Goal: Task Accomplishment & Management: Manage account settings

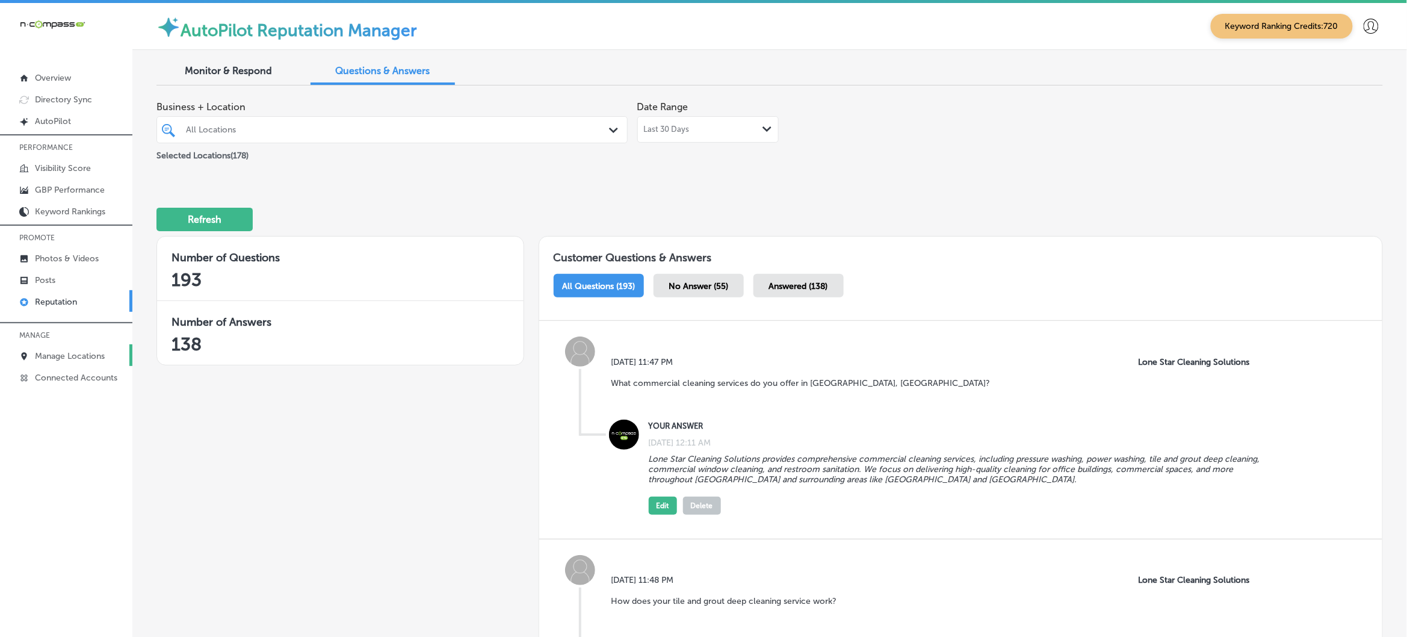
click at [71, 357] on p "Manage Locations" at bounding box center [70, 356] width 70 height 10
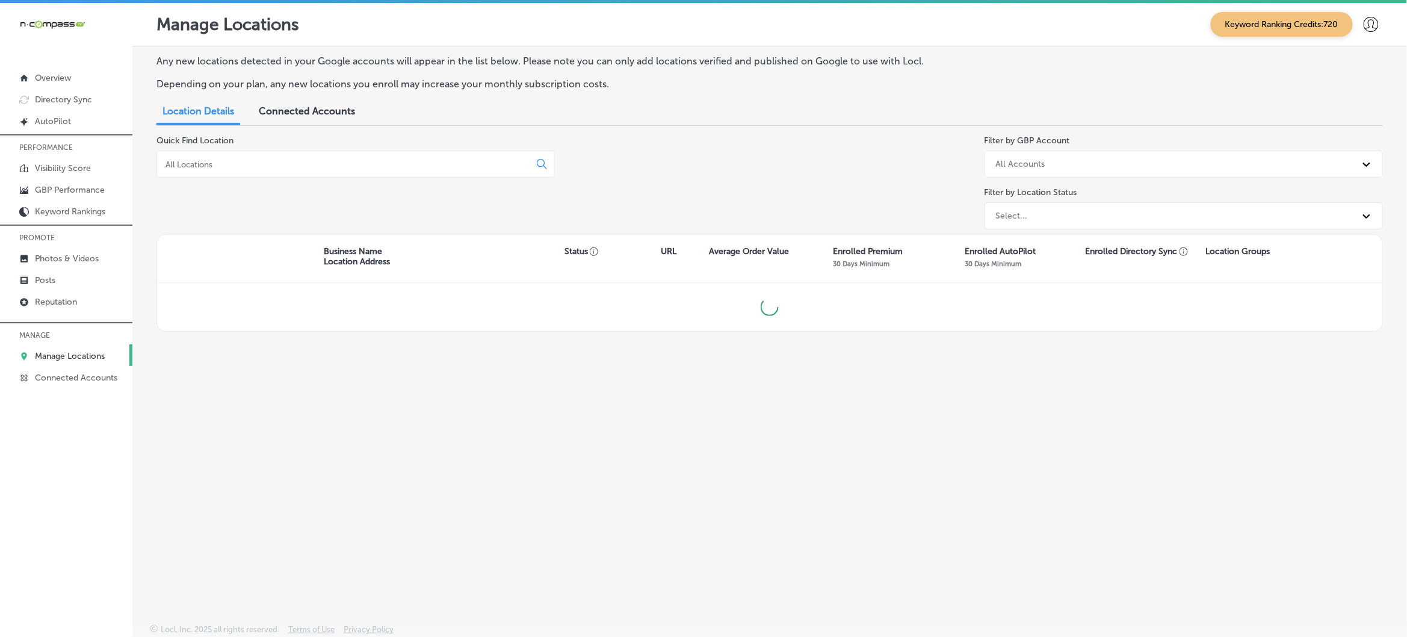
click at [307, 164] on input at bounding box center [345, 164] width 363 height 11
type input "l"
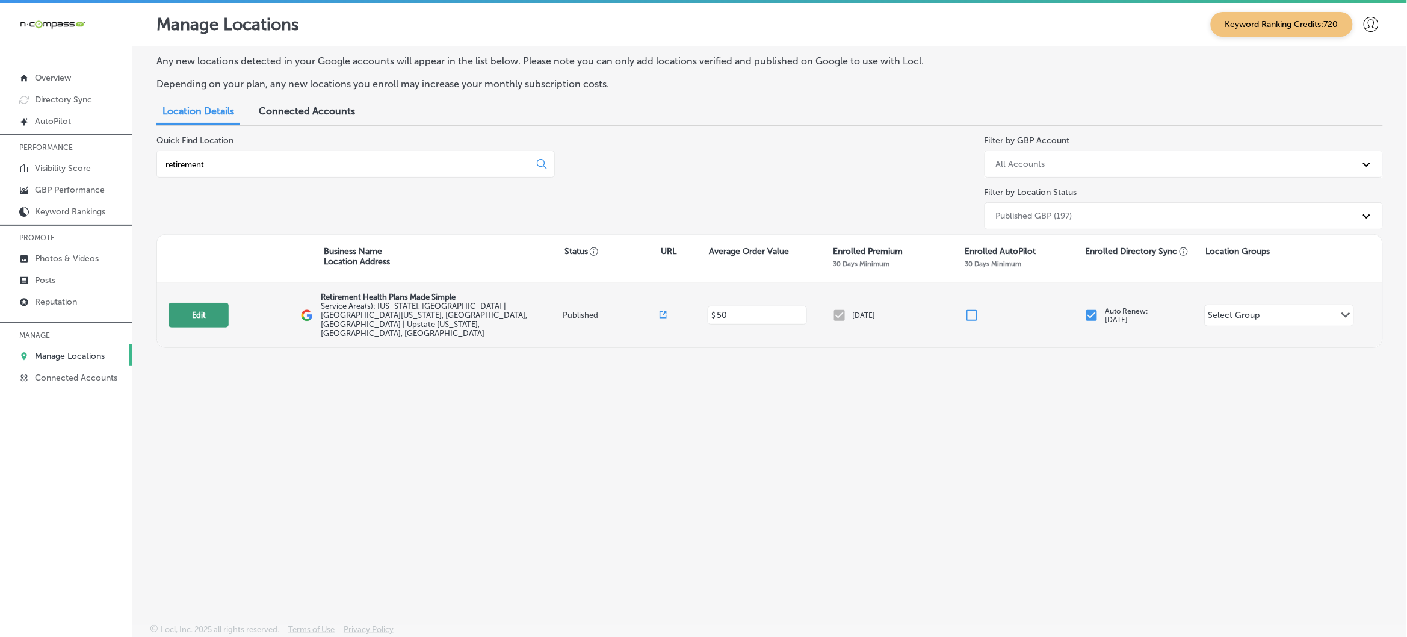
type input "retirement"
click at [200, 311] on button "Edit" at bounding box center [198, 315] width 60 height 25
select select "US"
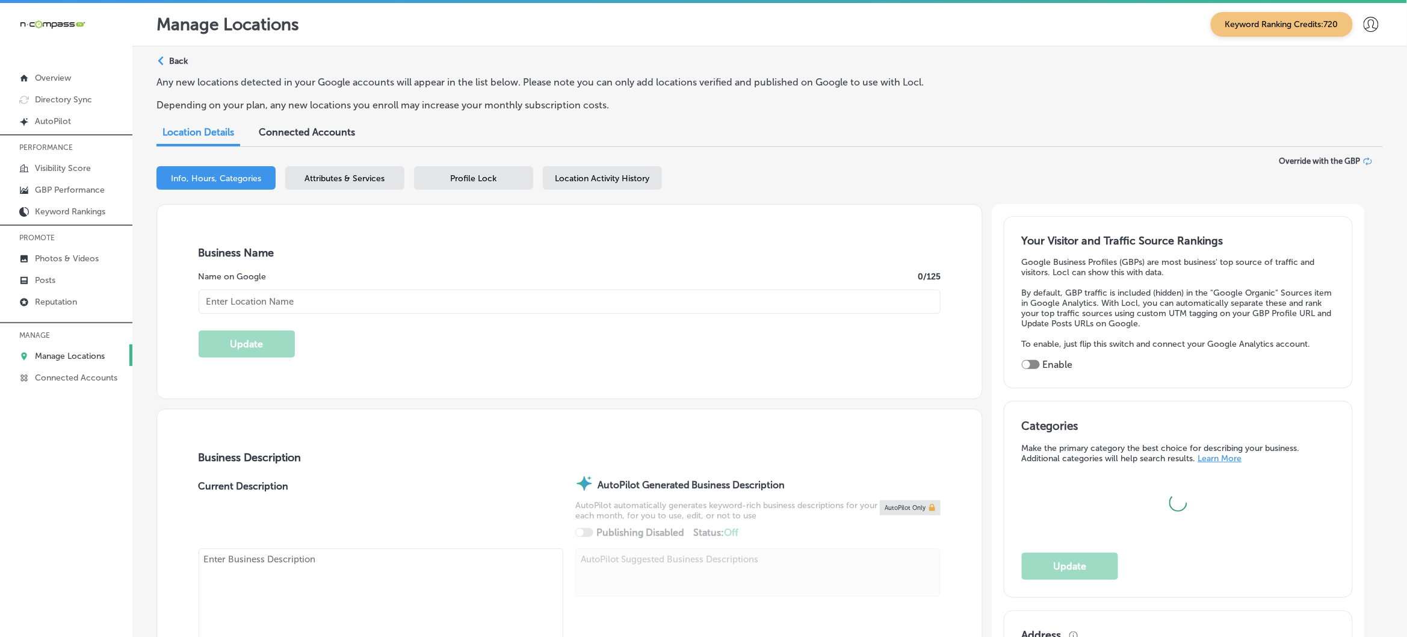
checkbox input "true"
type input "Retirement Health Plans Made Simple"
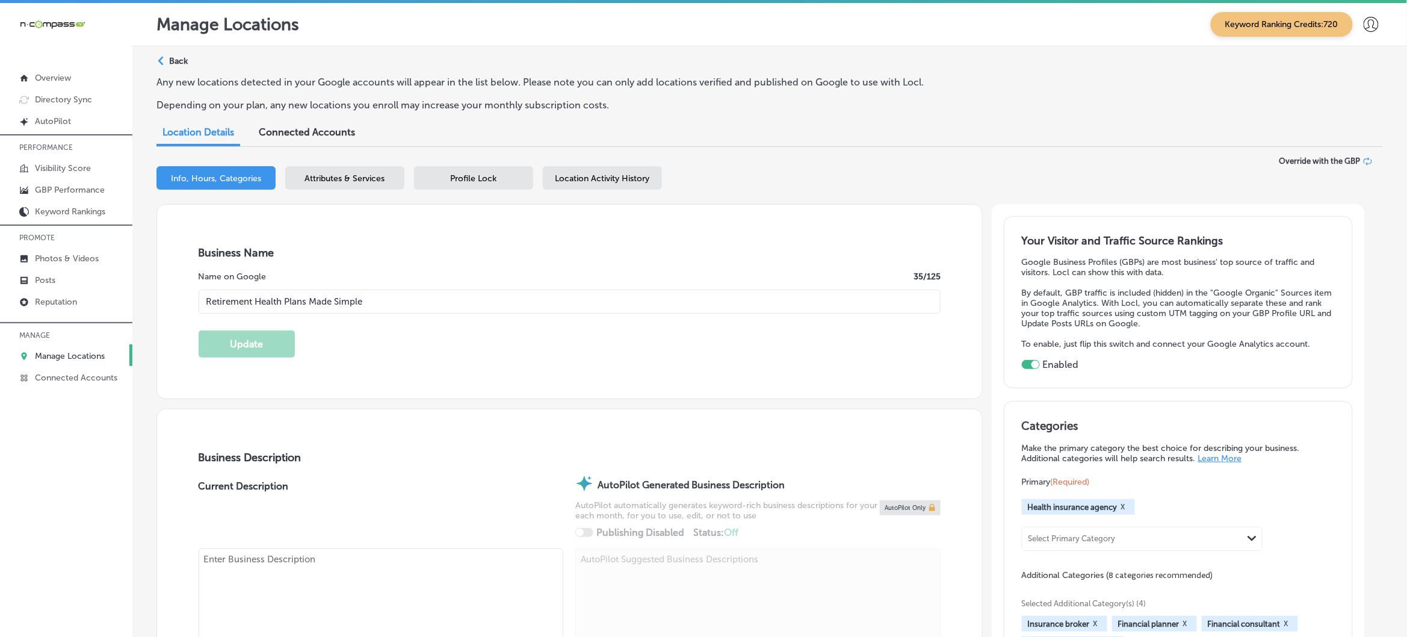
checkbox input "false"
type input "[STREET_ADDRESS][PERSON_NAME]"
type input "[GEOGRAPHIC_DATA]"
type input "34236"
type input "US"
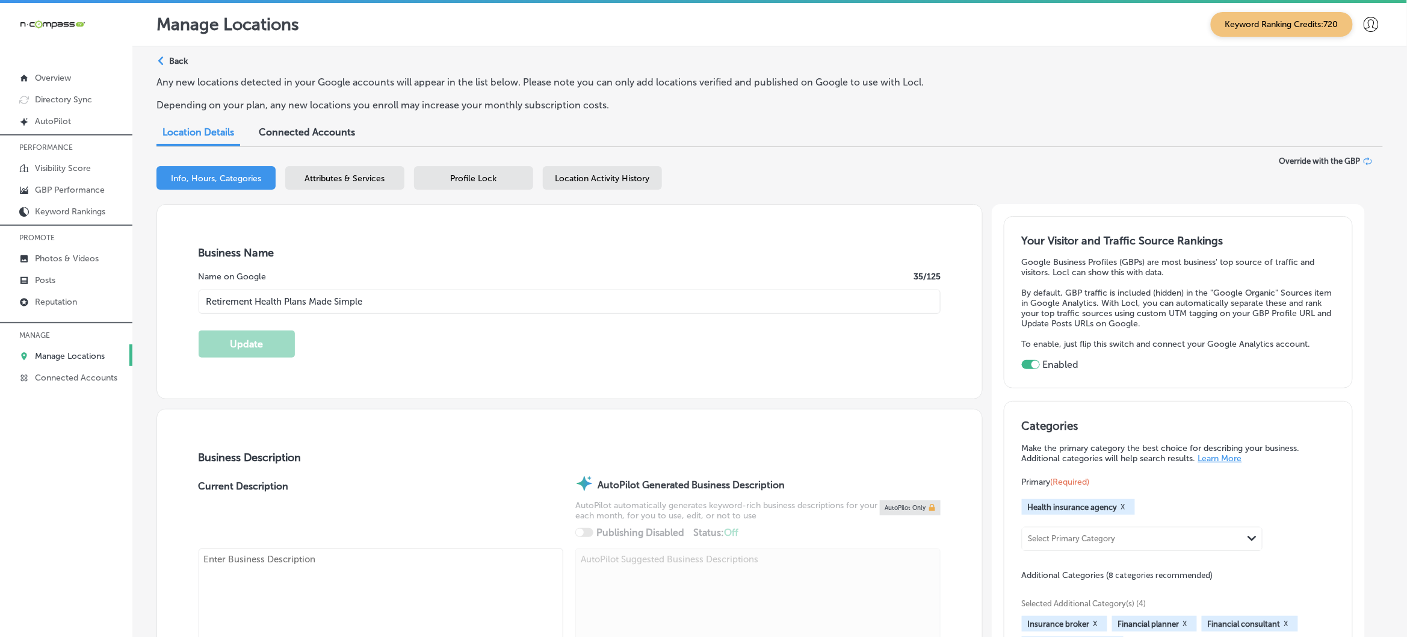
type input "[URL][DOMAIN_NAME]"
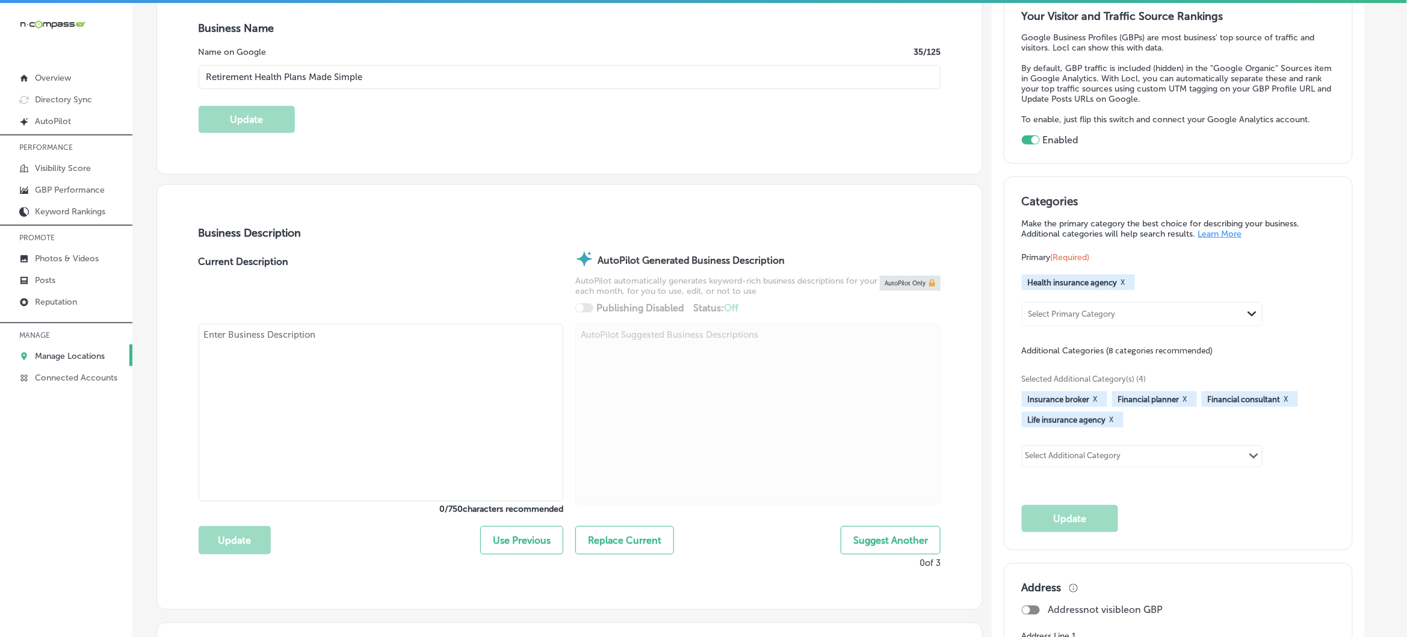
scroll to position [226, 0]
click at [483, 311] on div "Current Description" at bounding box center [381, 286] width 365 height 72
type textarea "Navigating Medicare can be overwhelming, but Retirement Health Plans Made Simpl…"
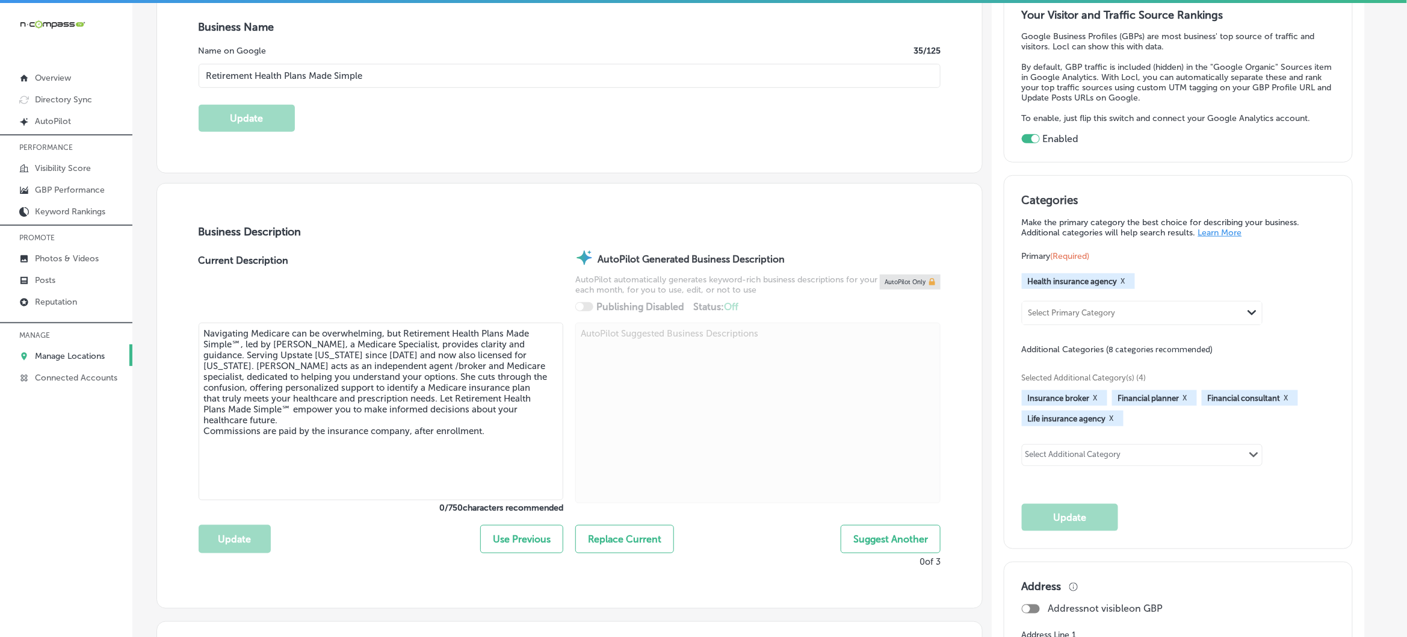
type input "[PHONE_NUMBER]"
click at [472, 338] on textarea "Navigating Medicare can be overwhelming, but Retirement Health Plans Made Simpl…" at bounding box center [381, 413] width 365 height 181
drag, startPoint x: 486, startPoint y: 418, endPoint x: 191, endPoint y: 316, distance: 312.7
click at [191, 316] on div "Business Description Current Description Navigating Medicare can be overwhelmin…" at bounding box center [569, 397] width 825 height 427
paste textarea "Retirement Health Plans Made Simple, led by experienced Medicare Specialist [PE…"
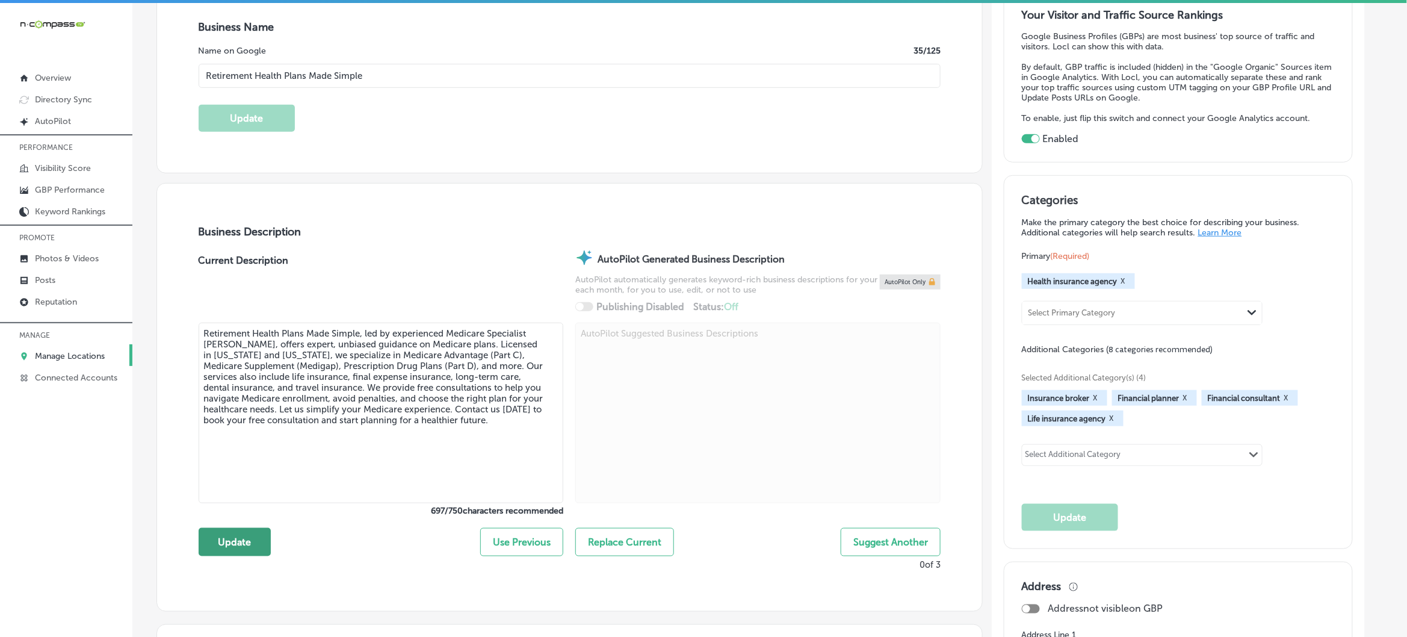
type textarea "Retirement Health Plans Made Simple, led by experienced Medicare Specialist [PE…"
click at [236, 542] on button "Update" at bounding box center [235, 542] width 72 height 28
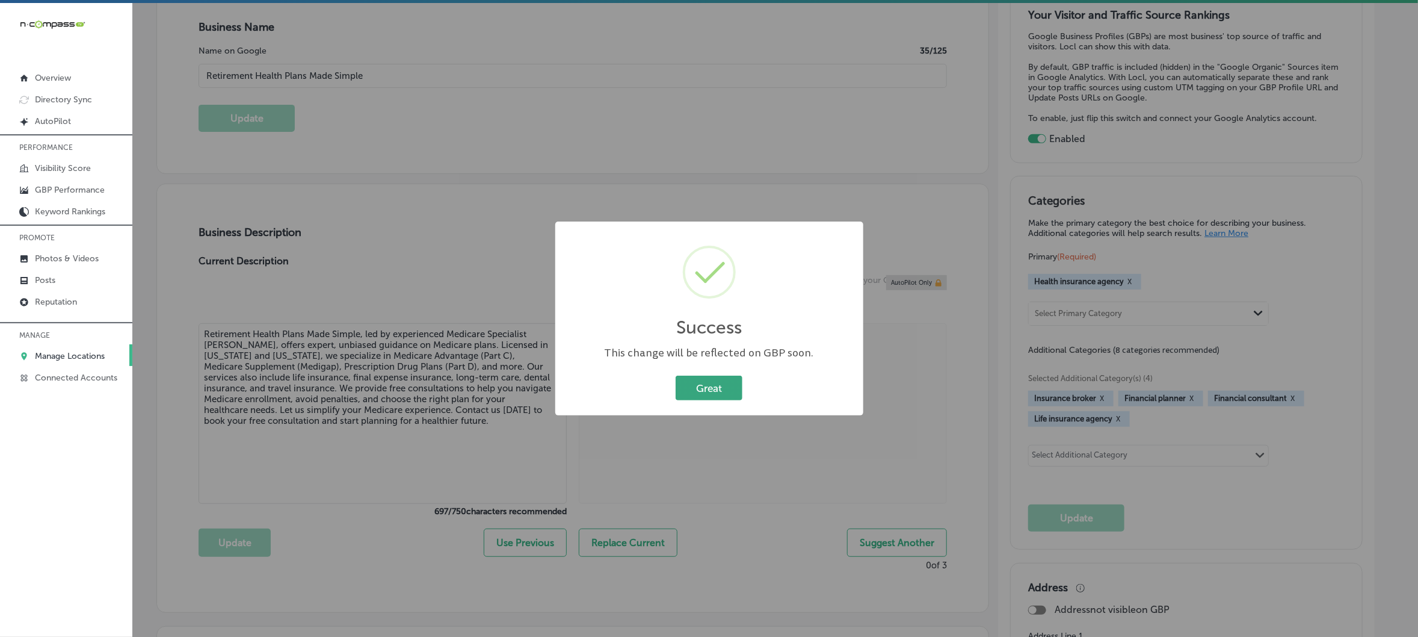
click at [696, 386] on button "Great" at bounding box center [709, 388] width 67 height 25
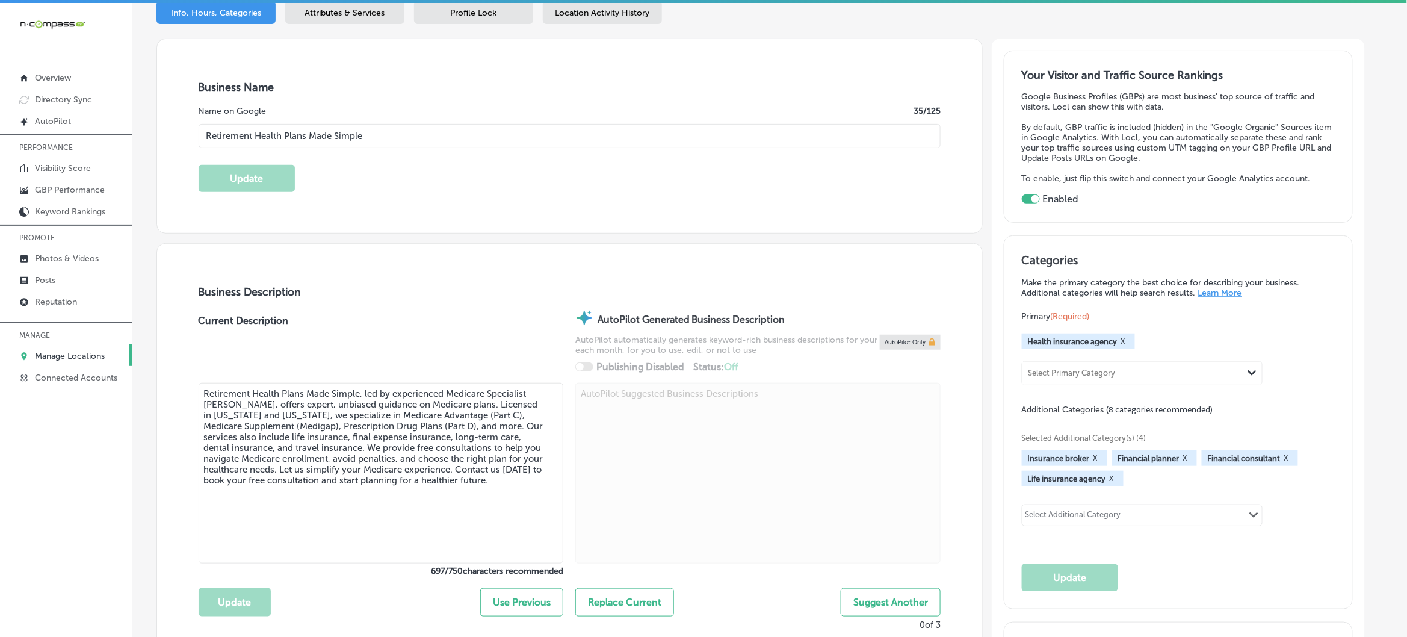
scroll to position [0, 0]
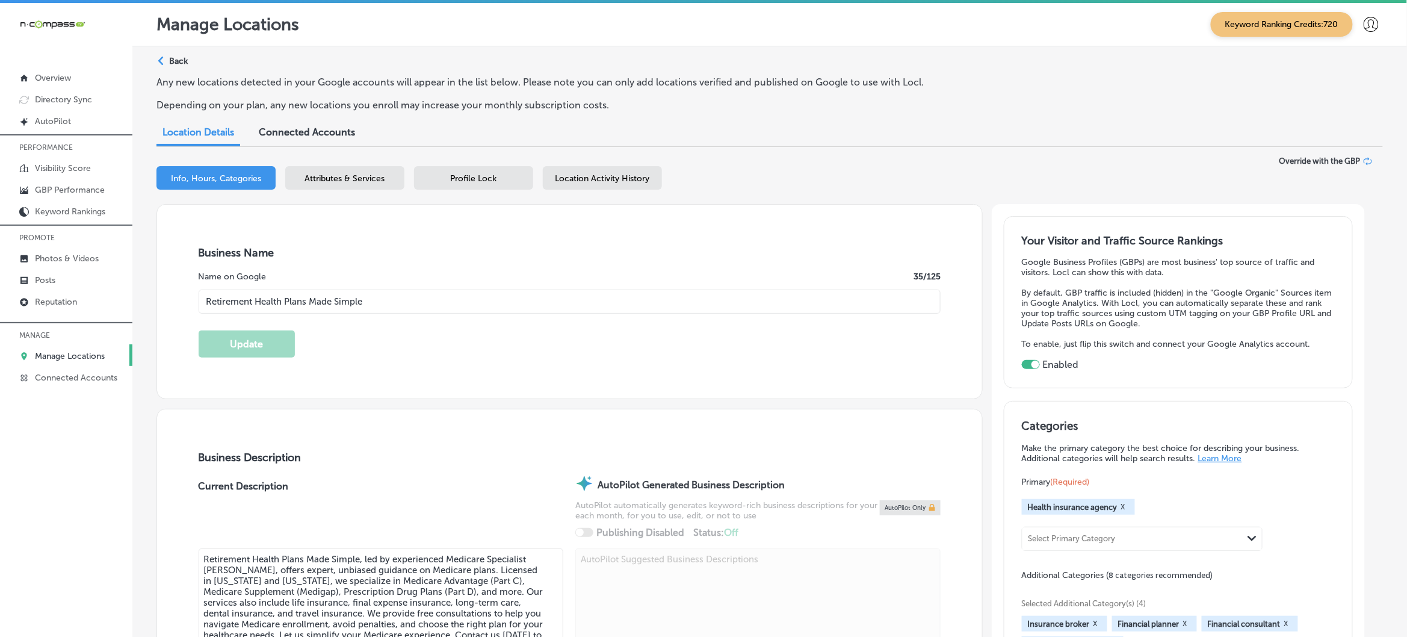
click at [353, 178] on span "Attributes & Services" at bounding box center [345, 178] width 80 height 10
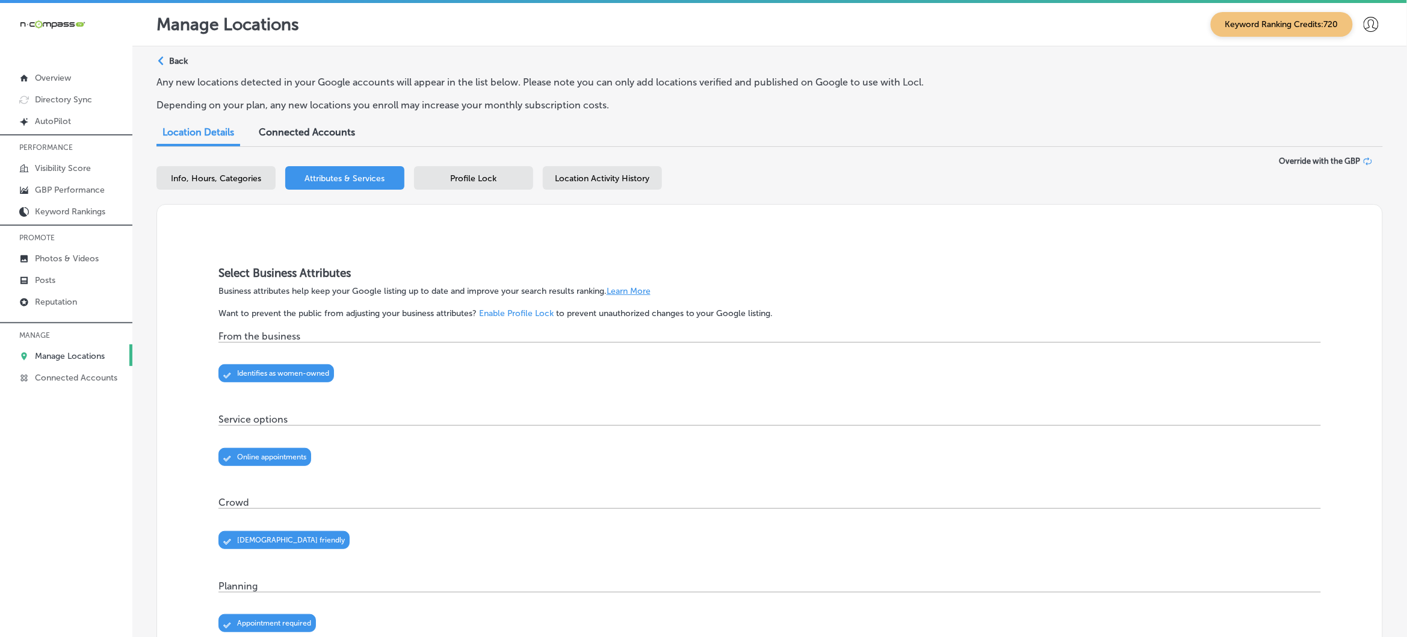
click at [256, 170] on div "Info, Hours, Categories" at bounding box center [215, 177] width 119 height 23
select select "US"
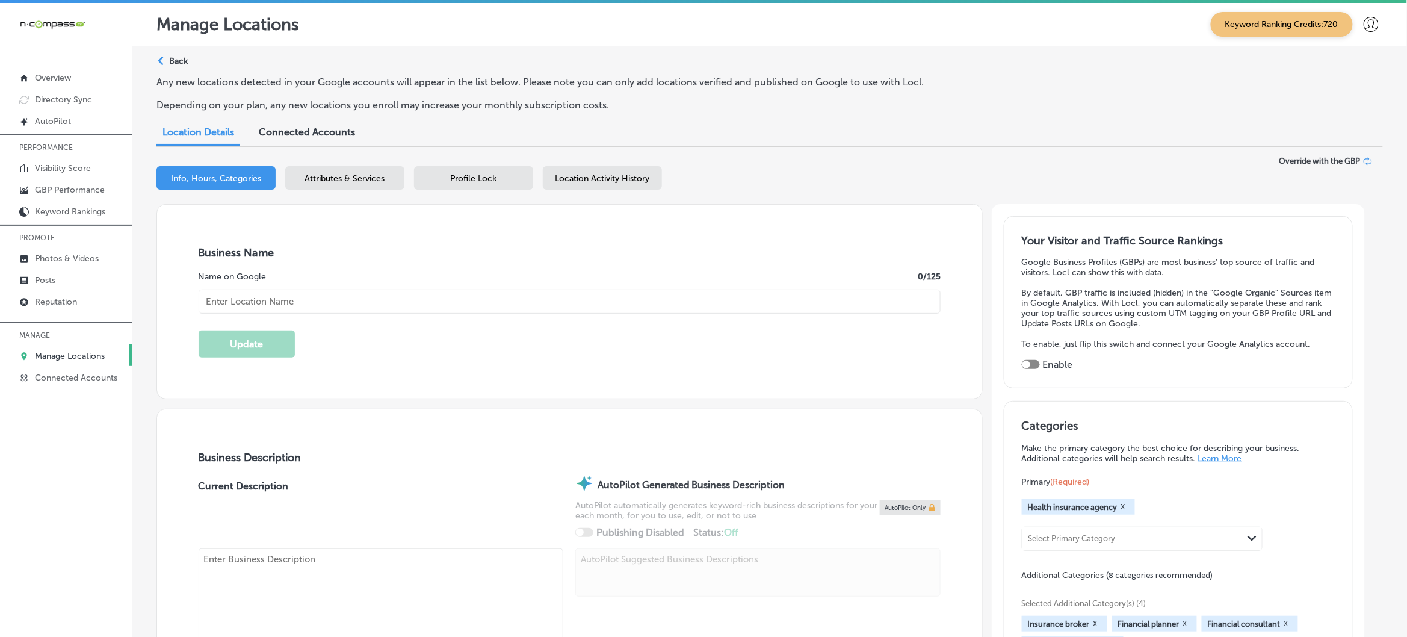
checkbox input "false"
type input "[STREET_ADDRESS][PERSON_NAME]"
type input "[GEOGRAPHIC_DATA]"
type input "34236"
type input "US"
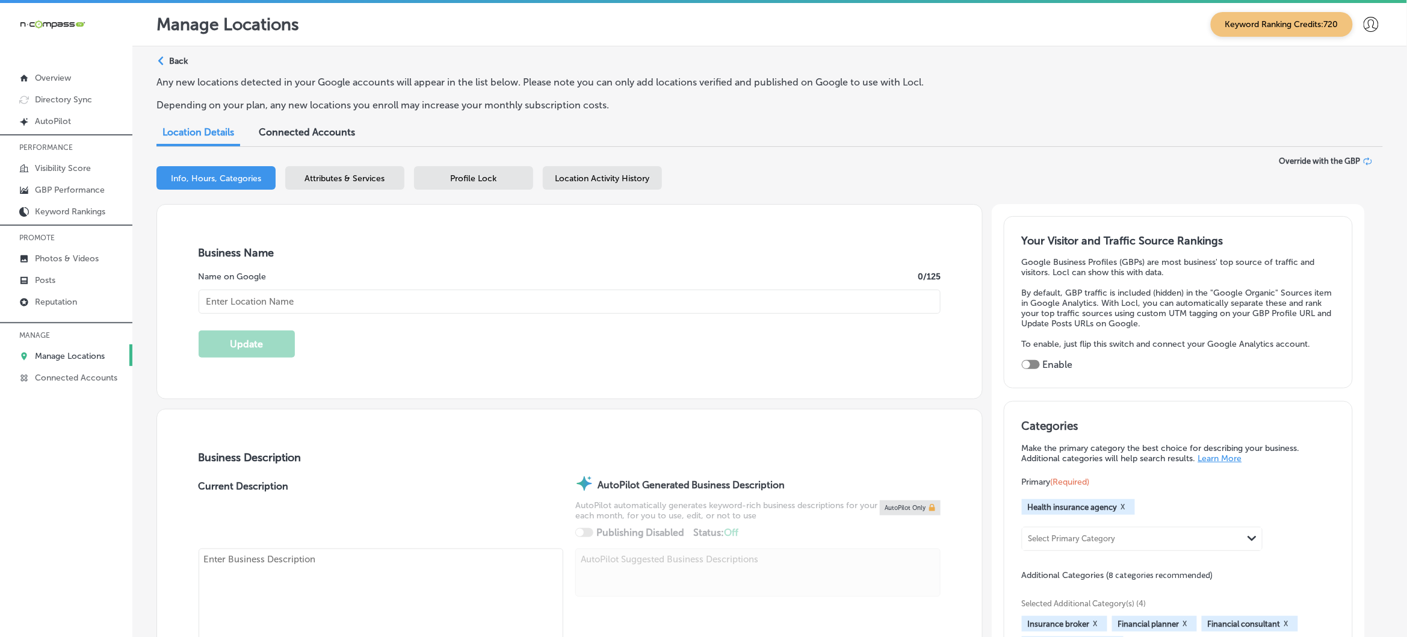
type textarea "Retirement Health Plans Made Simple, led by experienced Medicare Specialist [PE…"
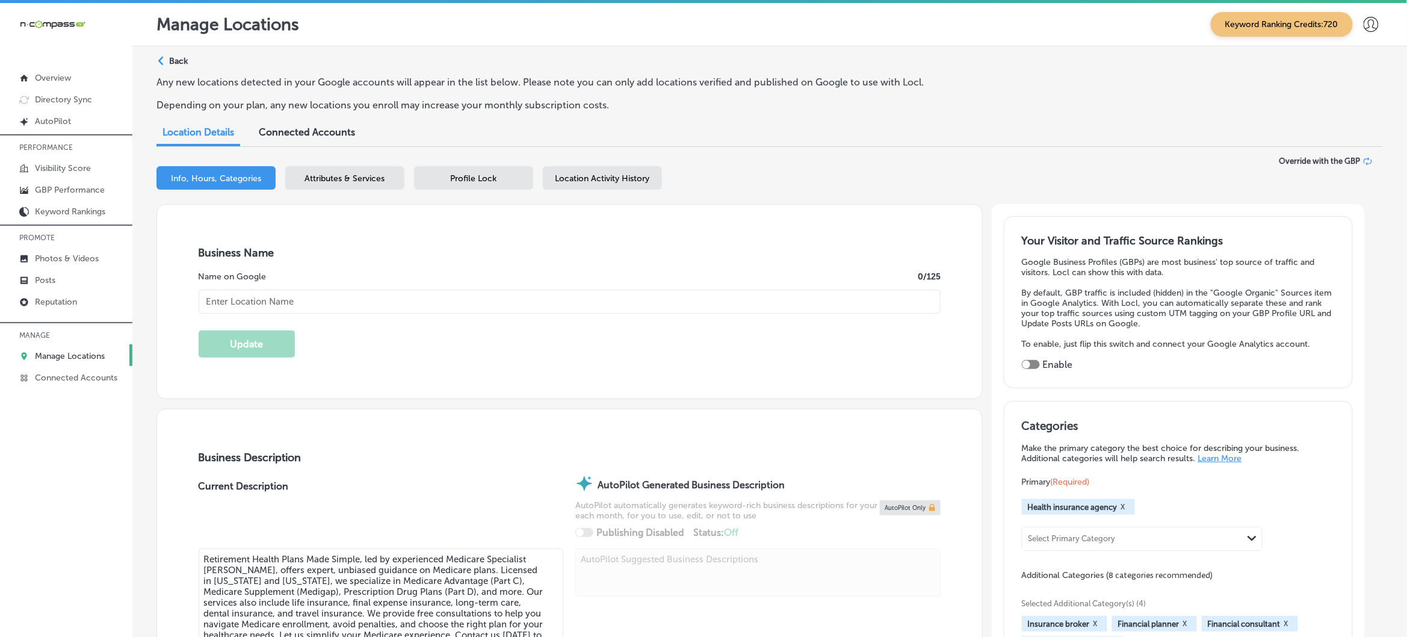
type input "[URL][DOMAIN_NAME]"
type input "Retirement Health Plans Made Simple"
type input "[PHONE_NUMBER]"
checkbox input "true"
click at [350, 173] on span "Attributes & Services" at bounding box center [345, 178] width 80 height 10
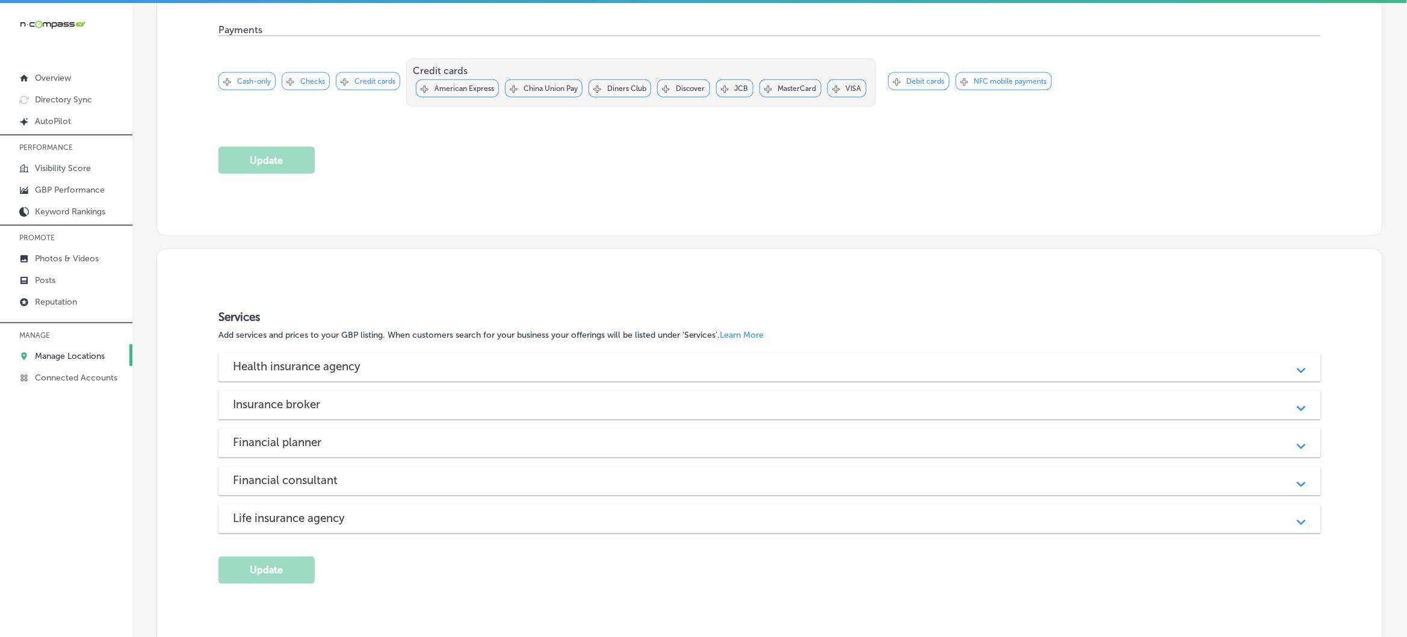
scroll to position [714, 0]
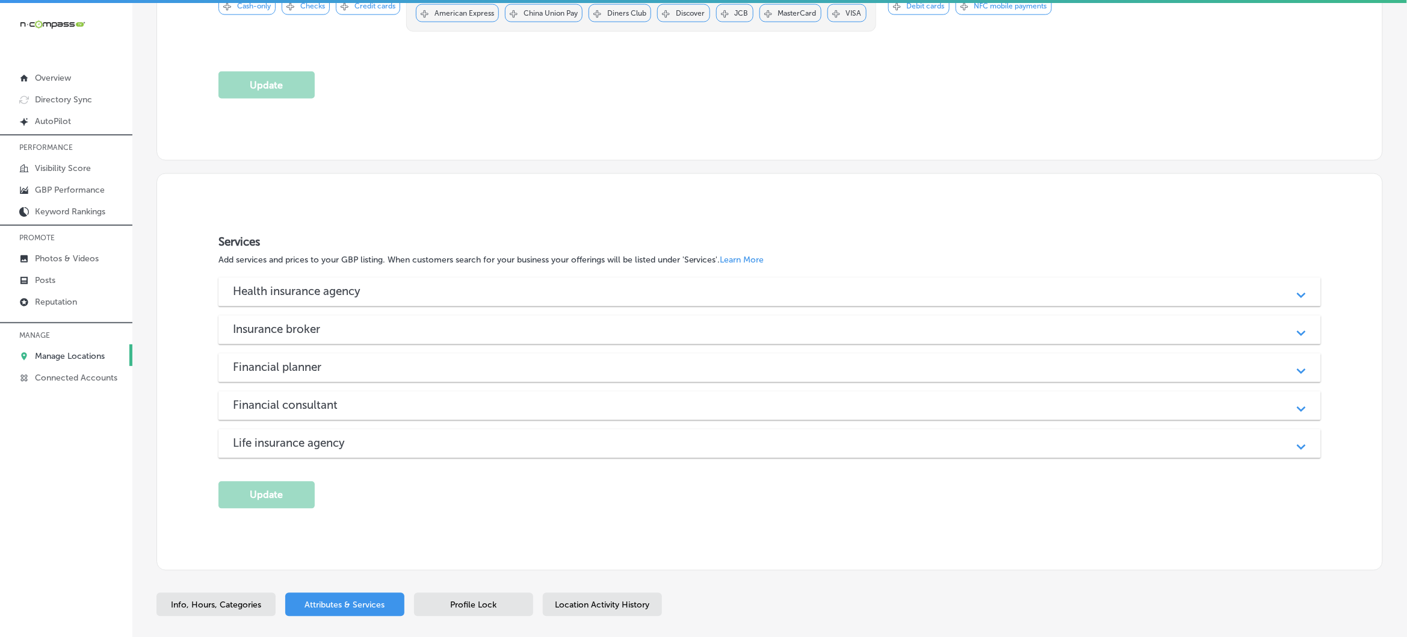
click at [238, 286] on h3 "Health insurance agency" at bounding box center [306, 292] width 147 height 14
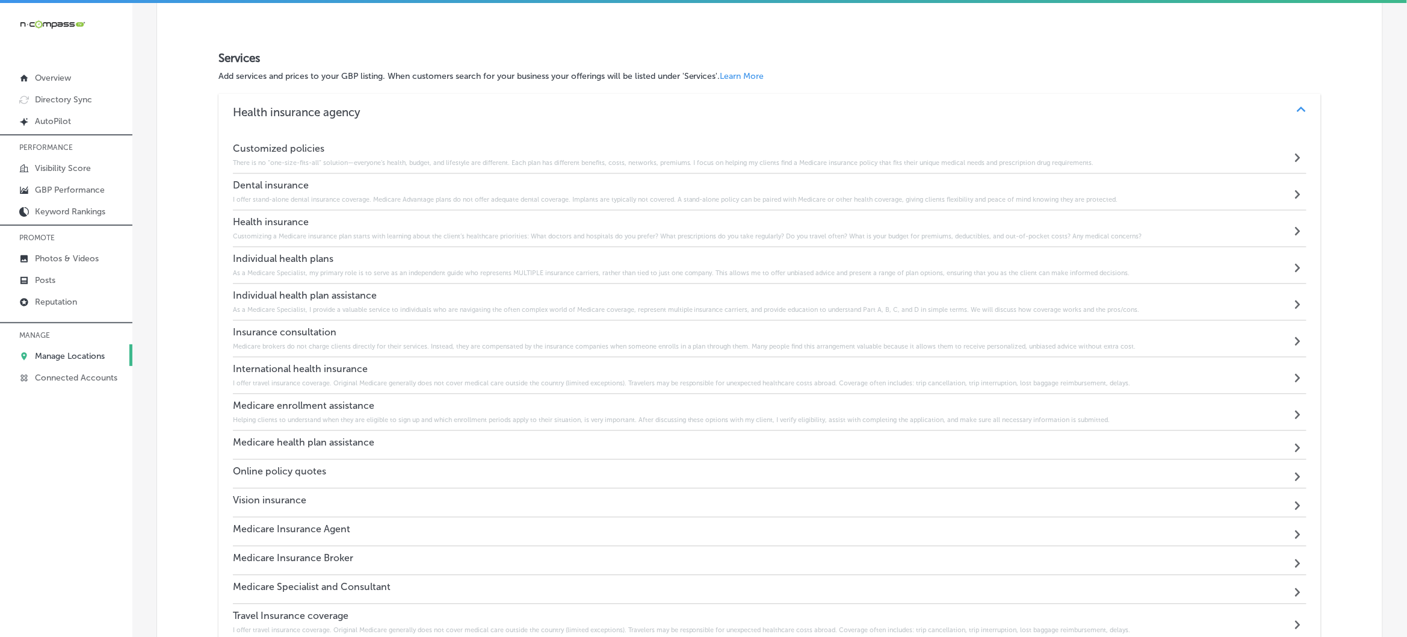
scroll to position [1241, 0]
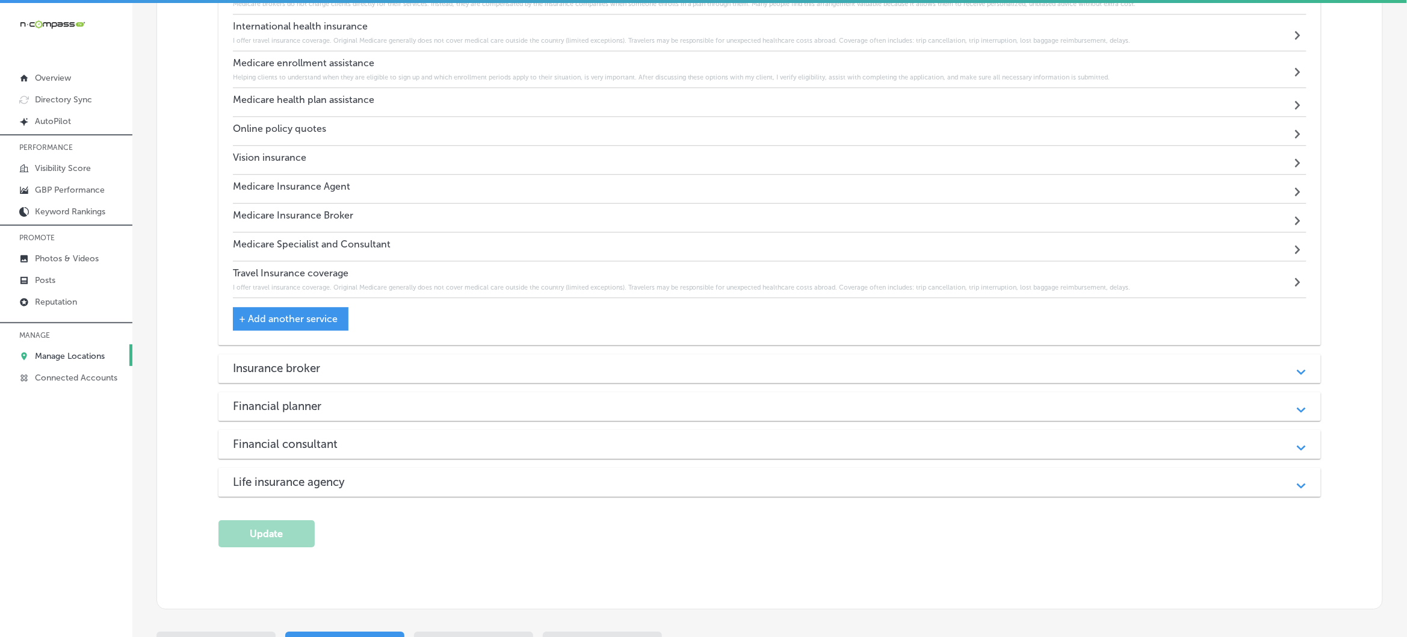
click at [229, 354] on div "Insurance broker Path Created with Sketch." at bounding box center [769, 368] width 1102 height 29
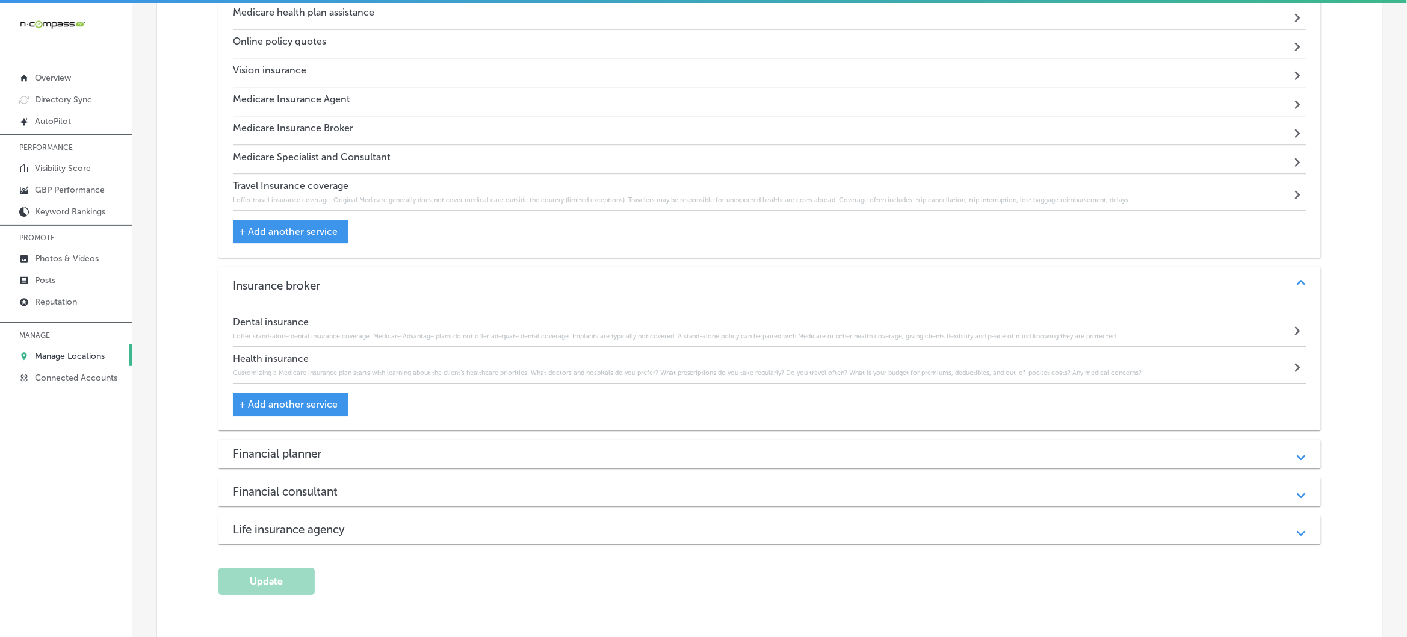
scroll to position [1467, 0]
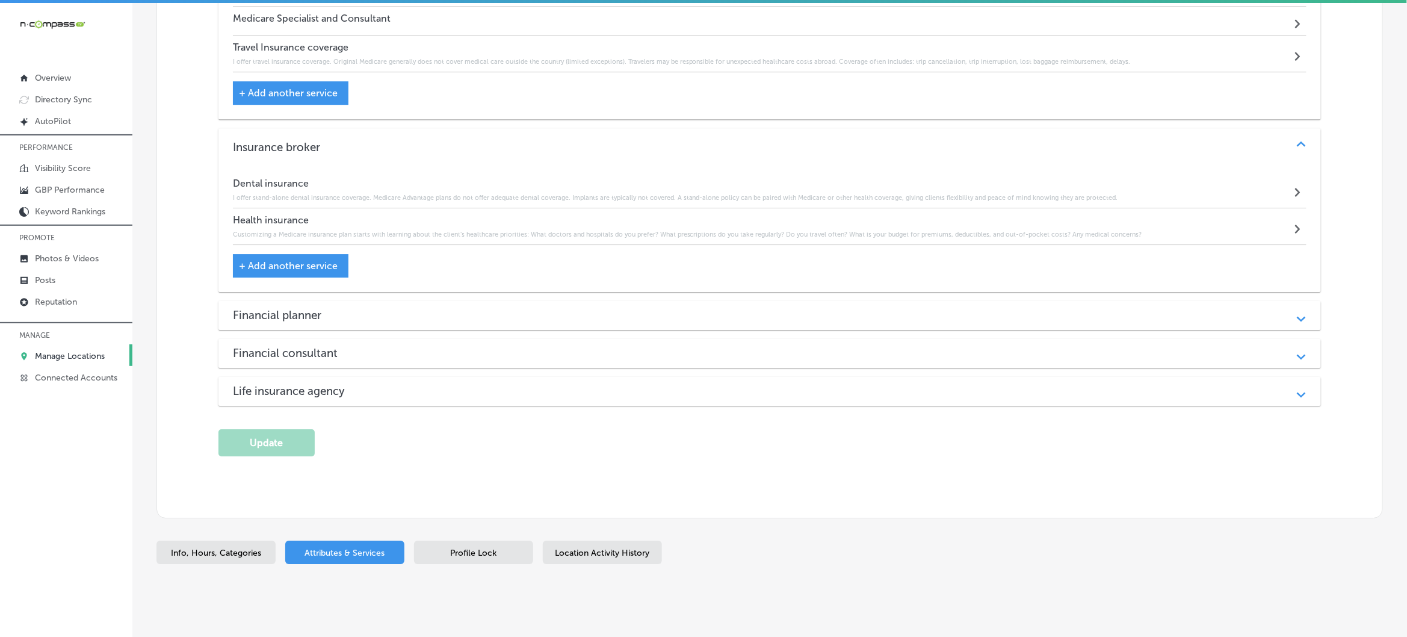
click at [261, 320] on div "Financial planner Path Created with Sketch." at bounding box center [769, 315] width 1102 height 29
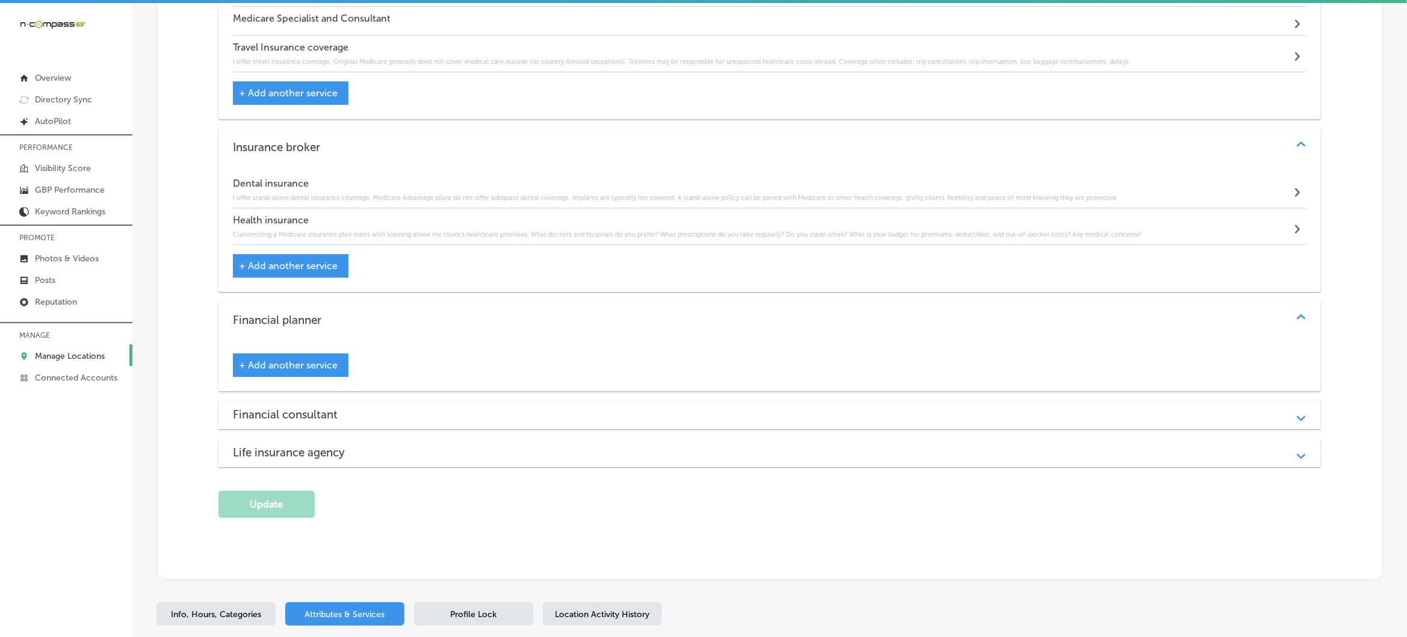
click at [257, 400] on div "Financial consultant Path Created with Sketch." at bounding box center [769, 414] width 1102 height 29
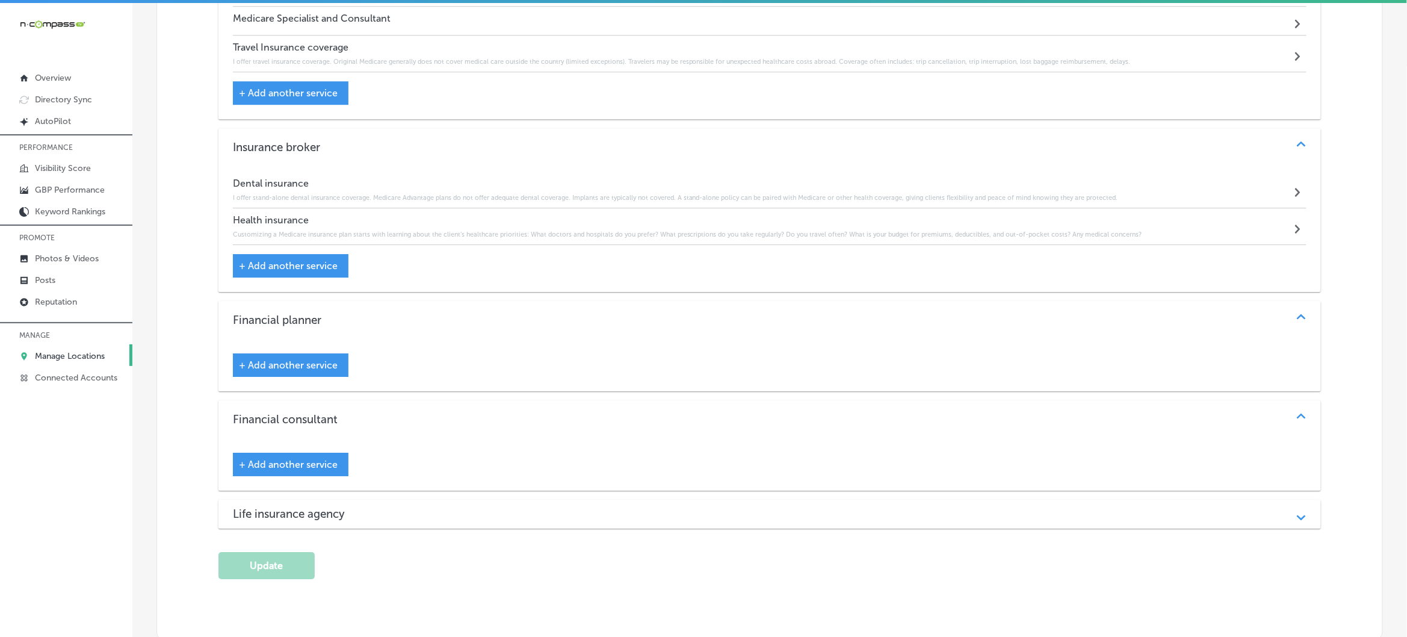
click at [257, 507] on h3 "Life insurance agency" at bounding box center [298, 514] width 131 height 14
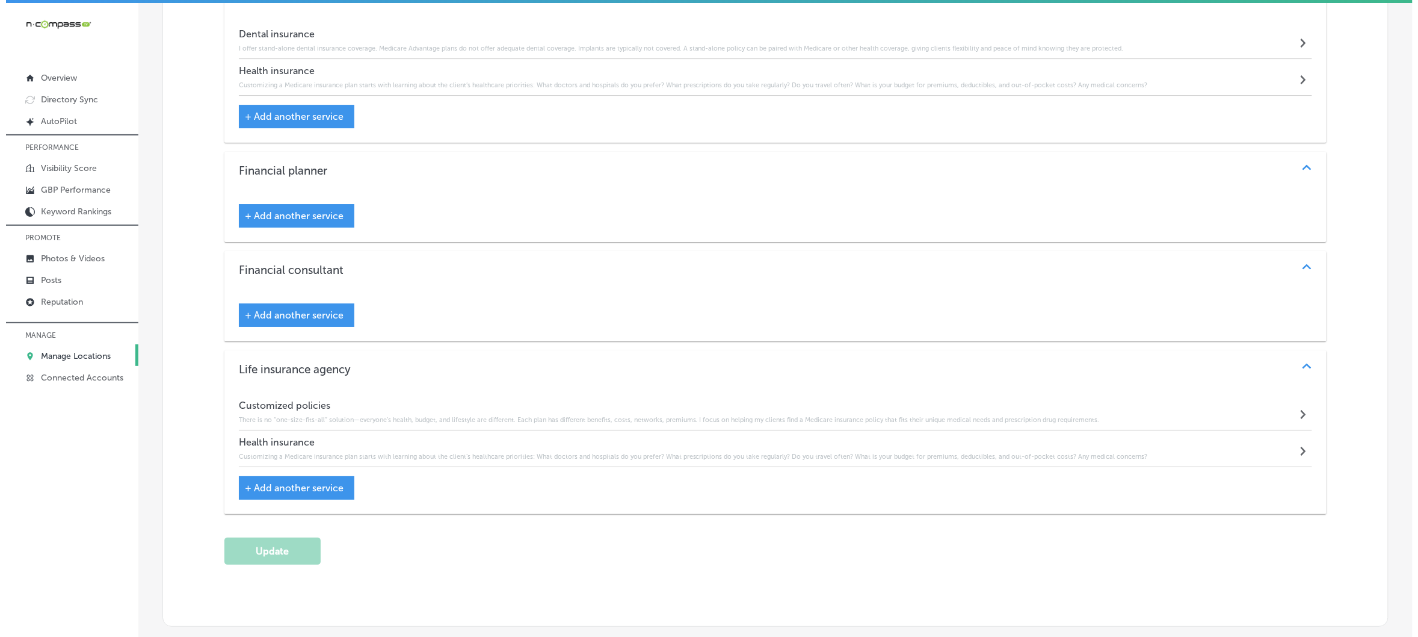
scroll to position [1617, 0]
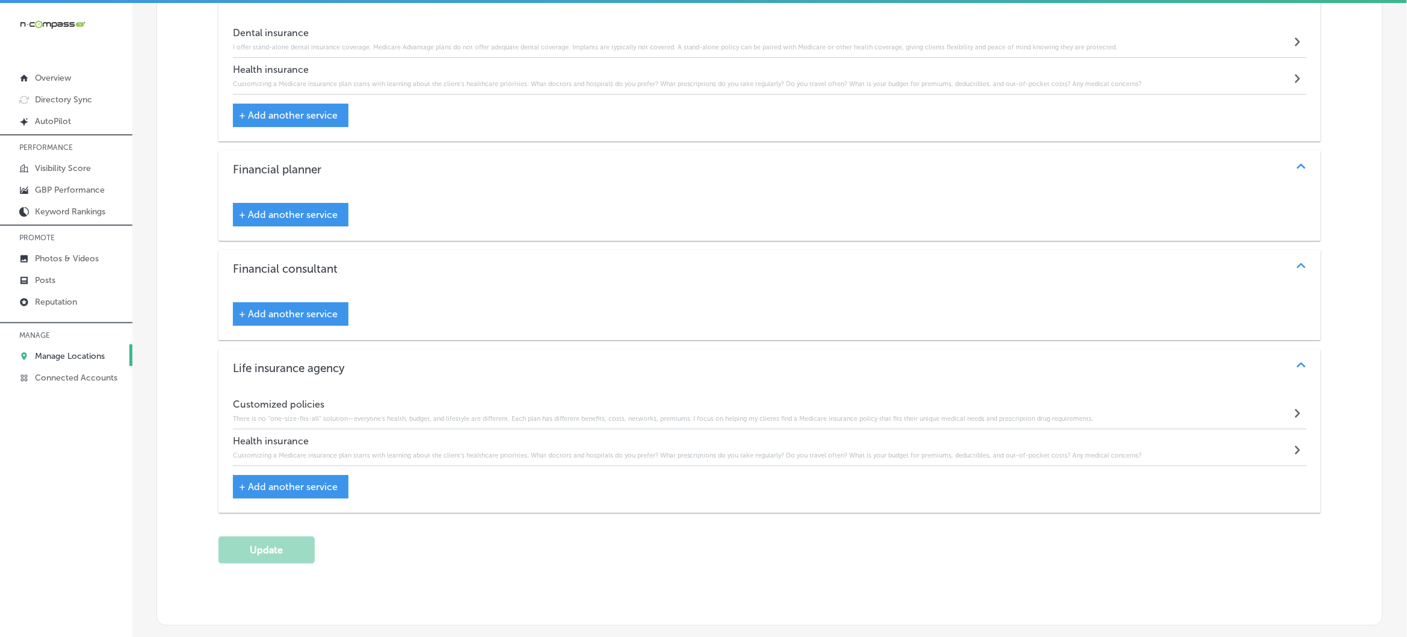
click at [247, 481] on span "+ Add another service" at bounding box center [288, 486] width 99 height 11
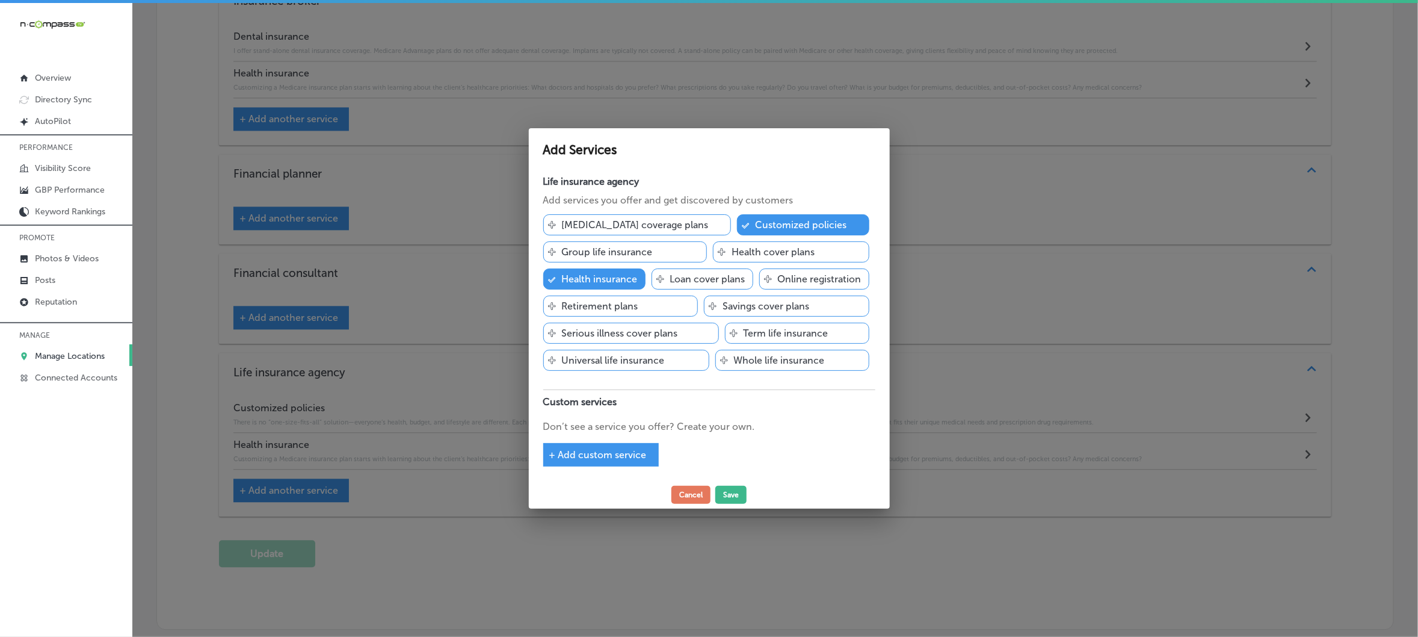
click at [554, 453] on span "+ Add custom service" at bounding box center [597, 454] width 97 height 11
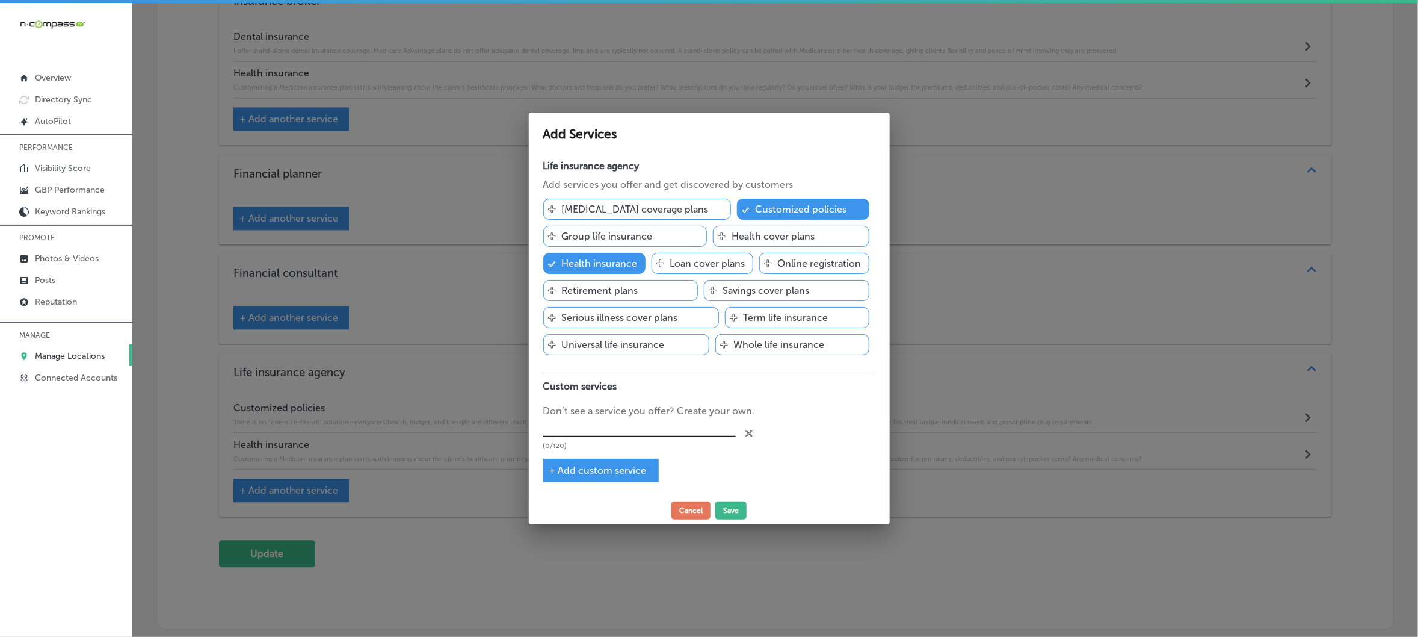
click at [578, 431] on input "text" at bounding box center [639, 427] width 193 height 19
click at [620, 437] on div "(0/120)" at bounding box center [639, 433] width 193 height 31
click at [625, 431] on input "text" at bounding box center [639, 427] width 193 height 19
paste input "Medicare Advantage (Part C)"
type input "Medicare Advantage (Part C)"
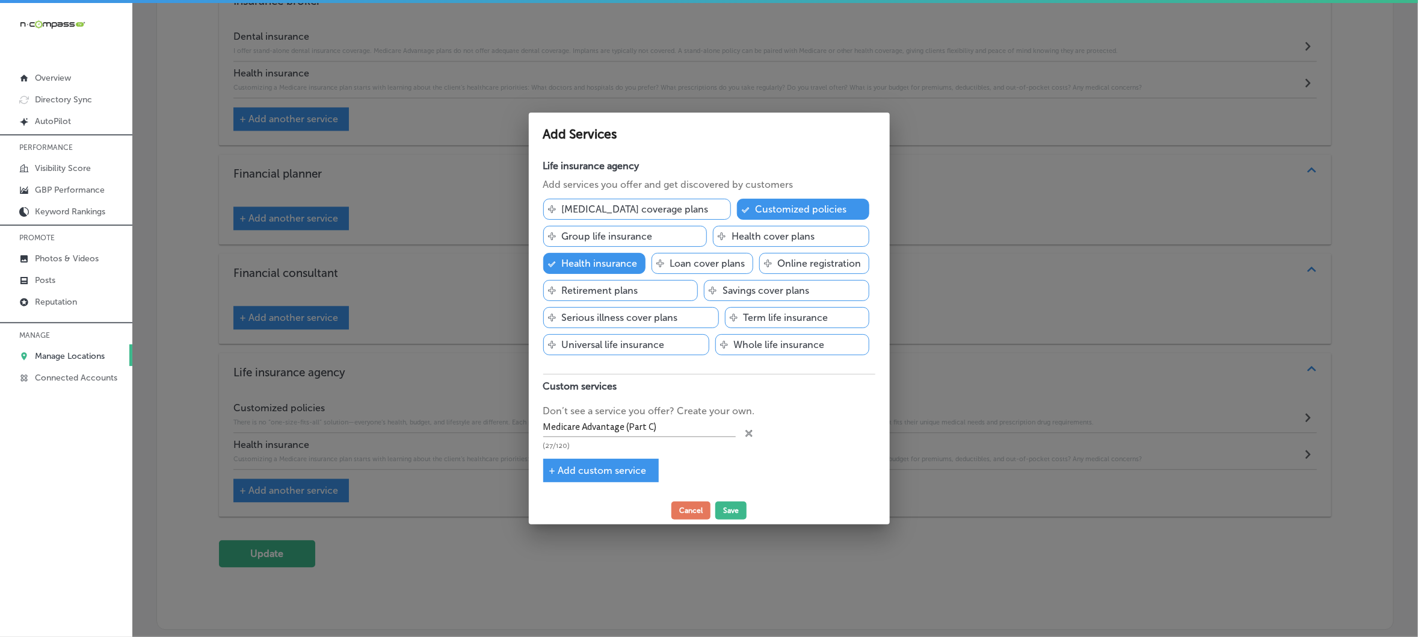
click at [554, 474] on span "+ Add custom service" at bounding box center [597, 470] width 97 height 11
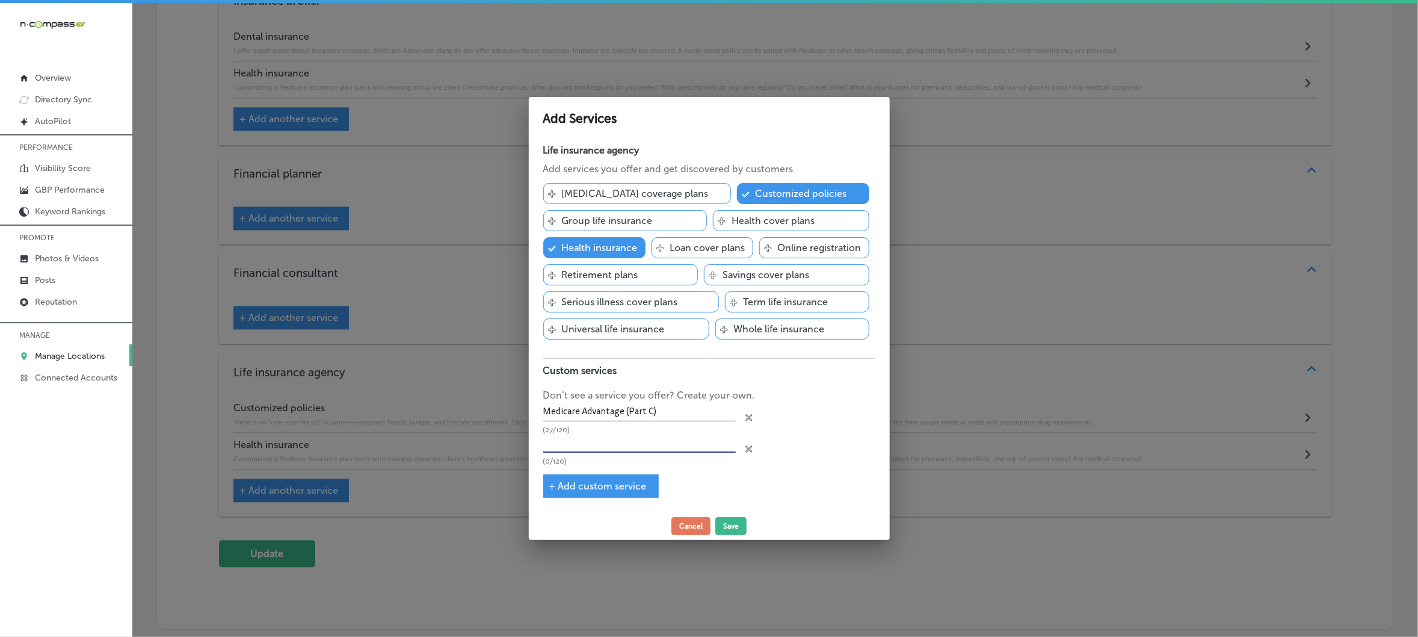
click at [641, 445] on input "text" at bounding box center [639, 443] width 193 height 19
paste input "Medicare Supplement (Medigap)"
type input "Medicare Supplement (Medigap)"
click at [560, 487] on span "+ Add custom service" at bounding box center [597, 485] width 97 height 11
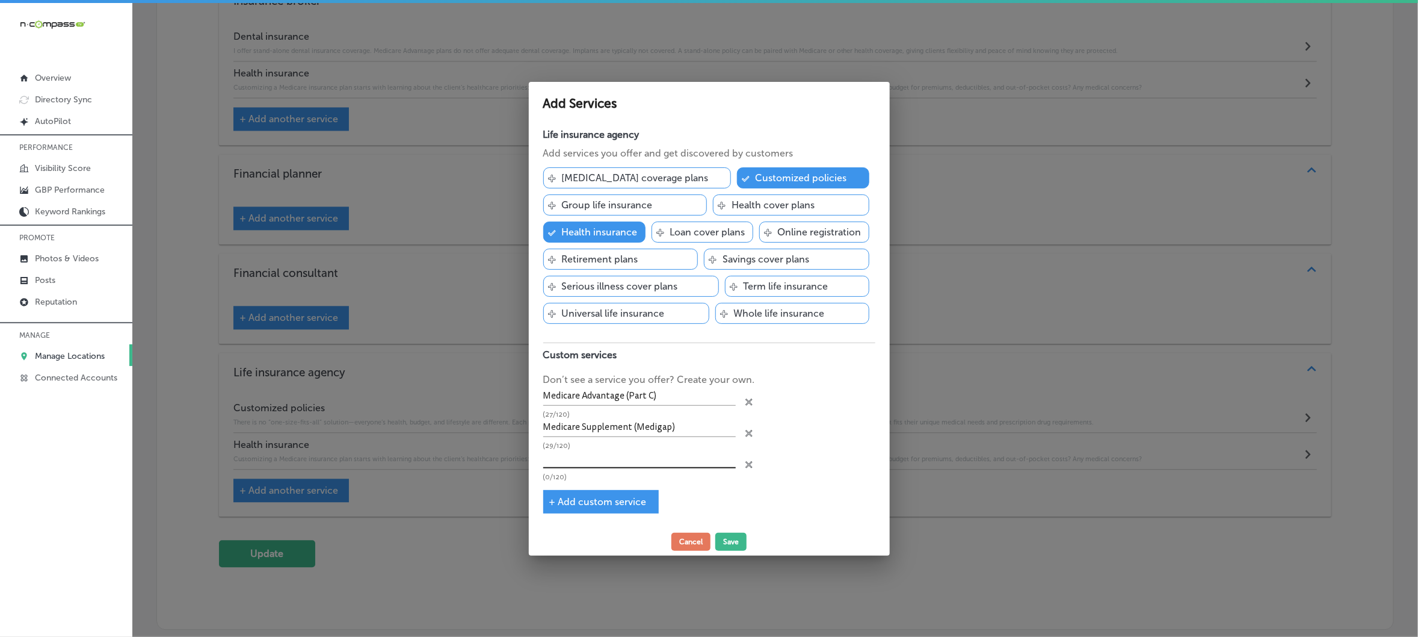
click at [581, 456] on input "text" at bounding box center [639, 459] width 193 height 19
click at [615, 464] on input "text" at bounding box center [639, 459] width 193 height 19
paste input "Prescription Drug plans (Part D)"
type input "Prescription Drug plans (Part D)"
click at [555, 508] on div "+ Add custom service" at bounding box center [601, 501] width 116 height 23
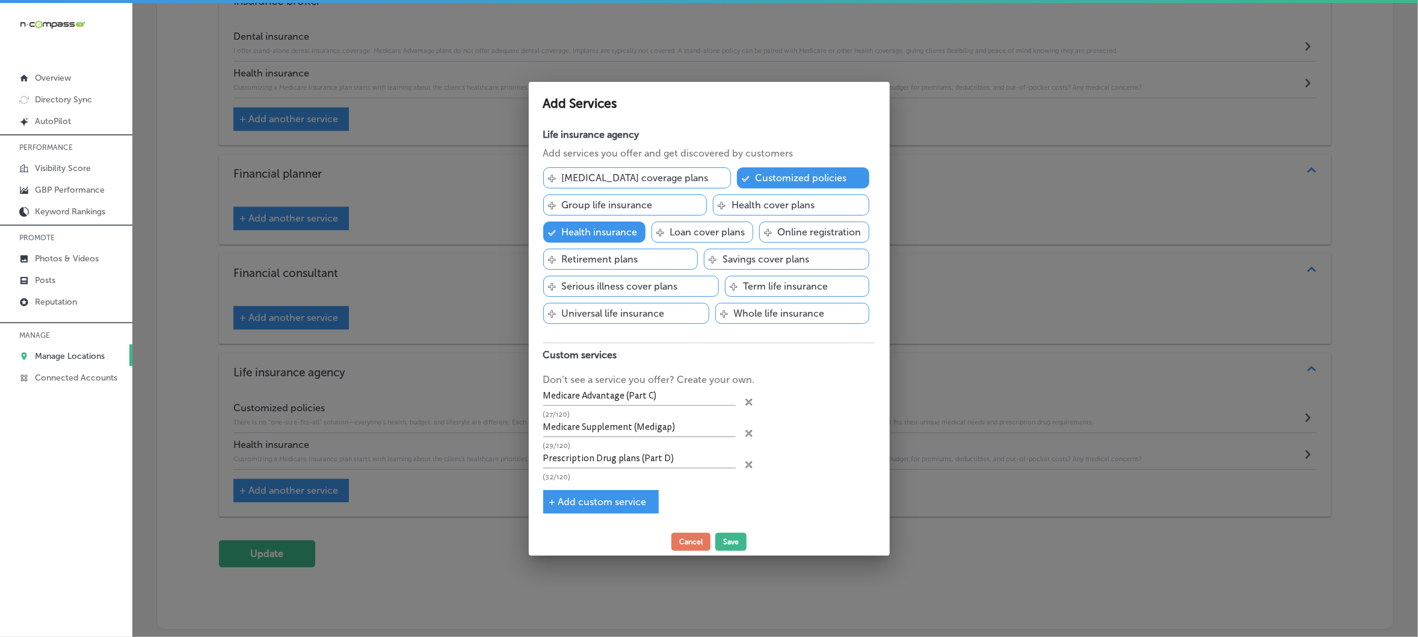
click at [555, 501] on span "+ Add custom service" at bounding box center [597, 501] width 97 height 11
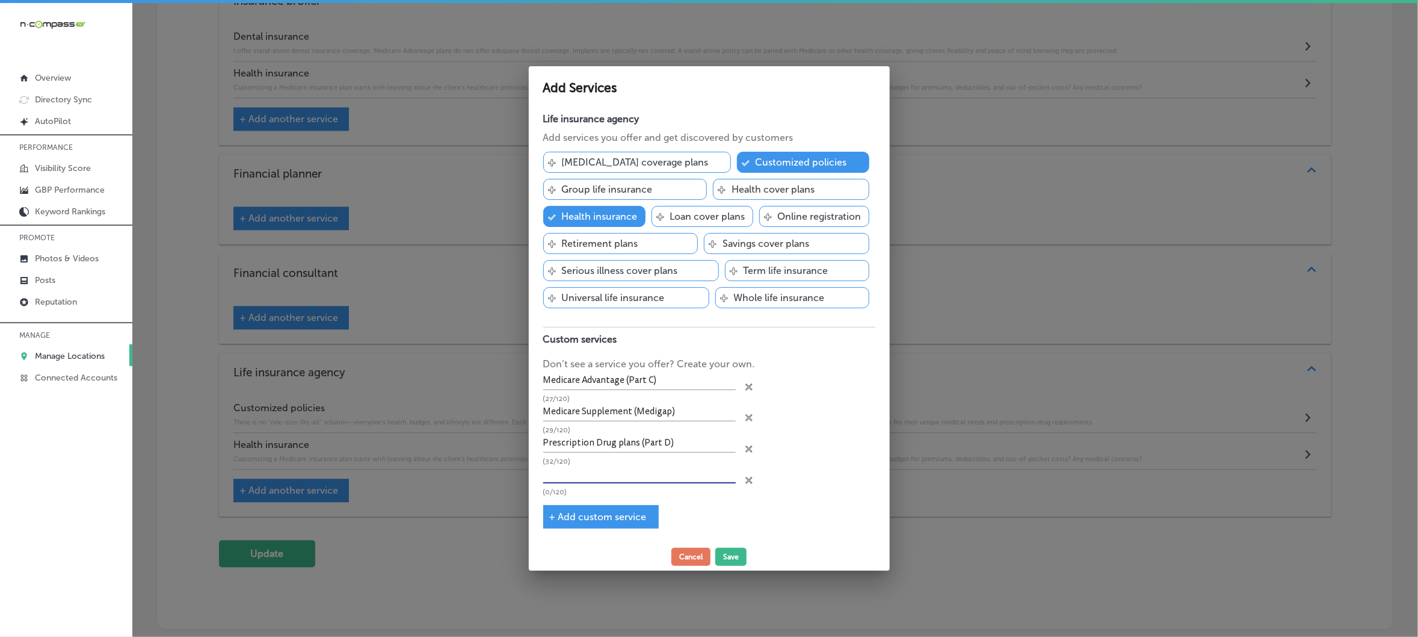
click at [610, 475] on input "text" at bounding box center [639, 474] width 193 height 19
paste input "Life Insurance"
type input "Life Insurance"
click at [548, 513] on div "+ Add custom service" at bounding box center [601, 516] width 116 height 23
click at [558, 513] on span "+ Add custom service" at bounding box center [597, 516] width 97 height 11
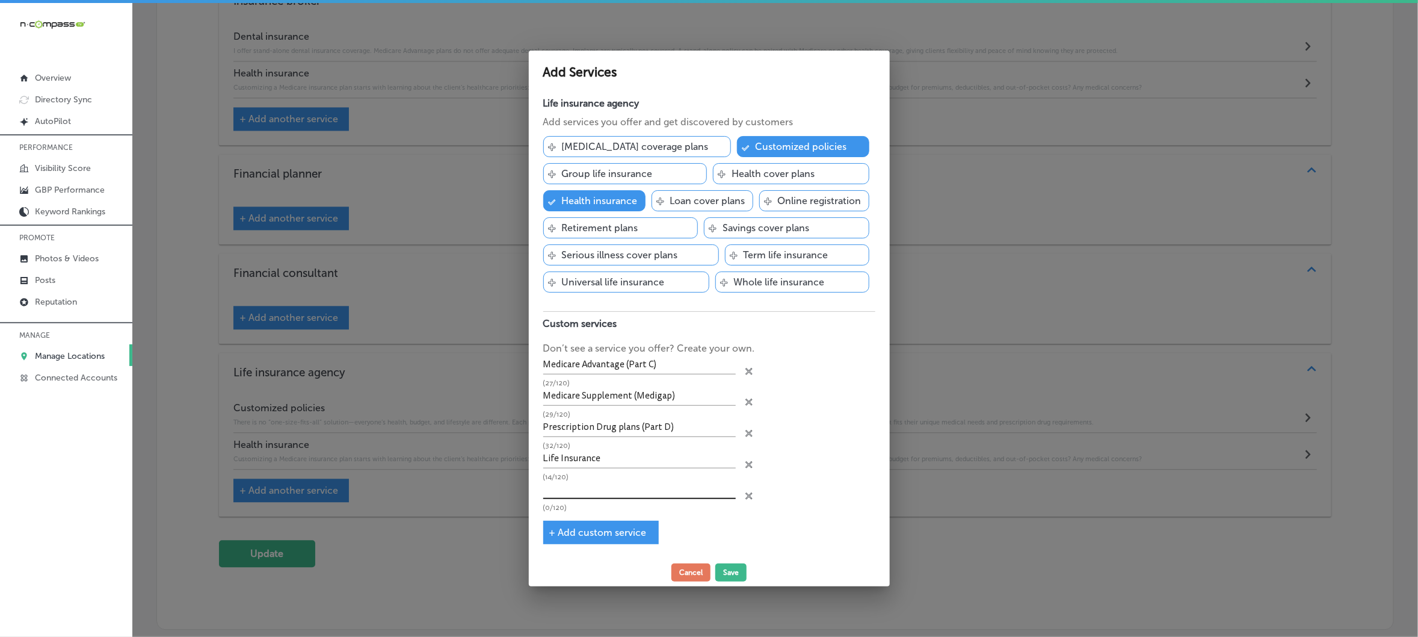
click at [674, 484] on input "text" at bounding box center [639, 490] width 193 height 19
paste input "Final Expense Insurance"
type input "Final Expense Insurance"
click at [549, 533] on span "+ Add custom service" at bounding box center [597, 532] width 97 height 11
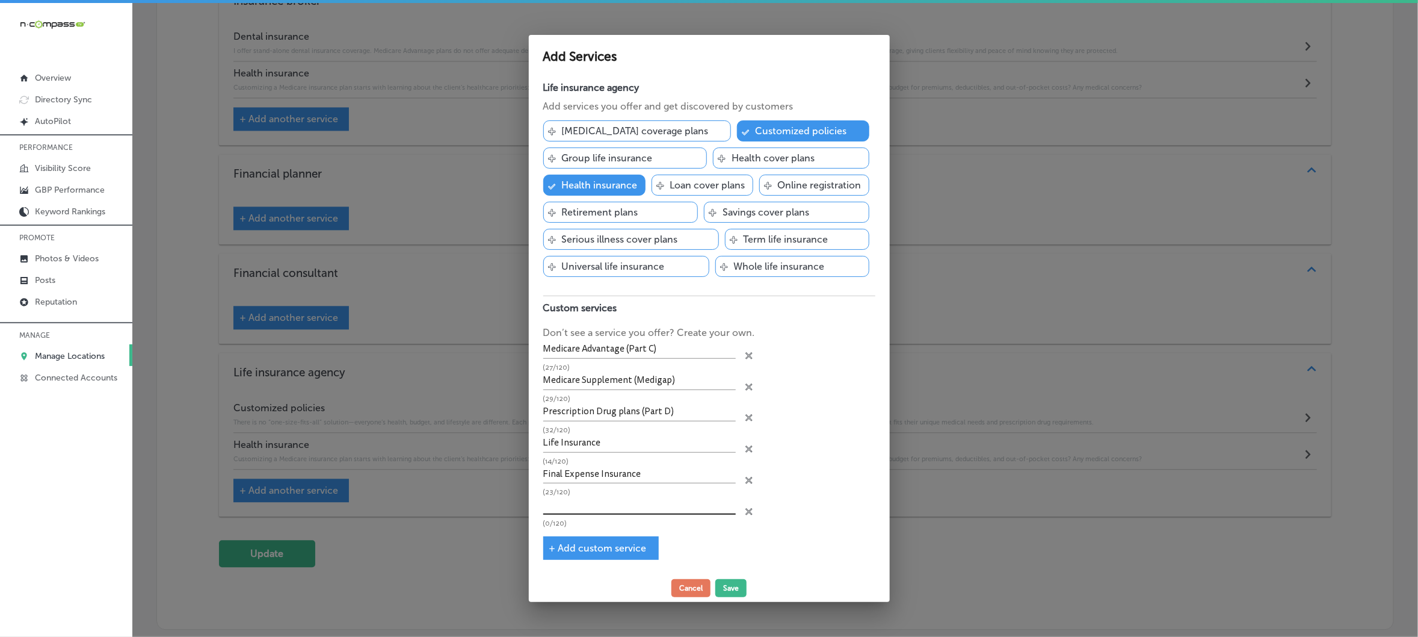
click at [617, 500] on input "text" at bounding box center [639, 505] width 193 height 19
paste input "Long Term Care (CLTC)"
type input "Long Term Care (CLTC)"
click at [554, 551] on span "+ Add custom service" at bounding box center [597, 547] width 97 height 11
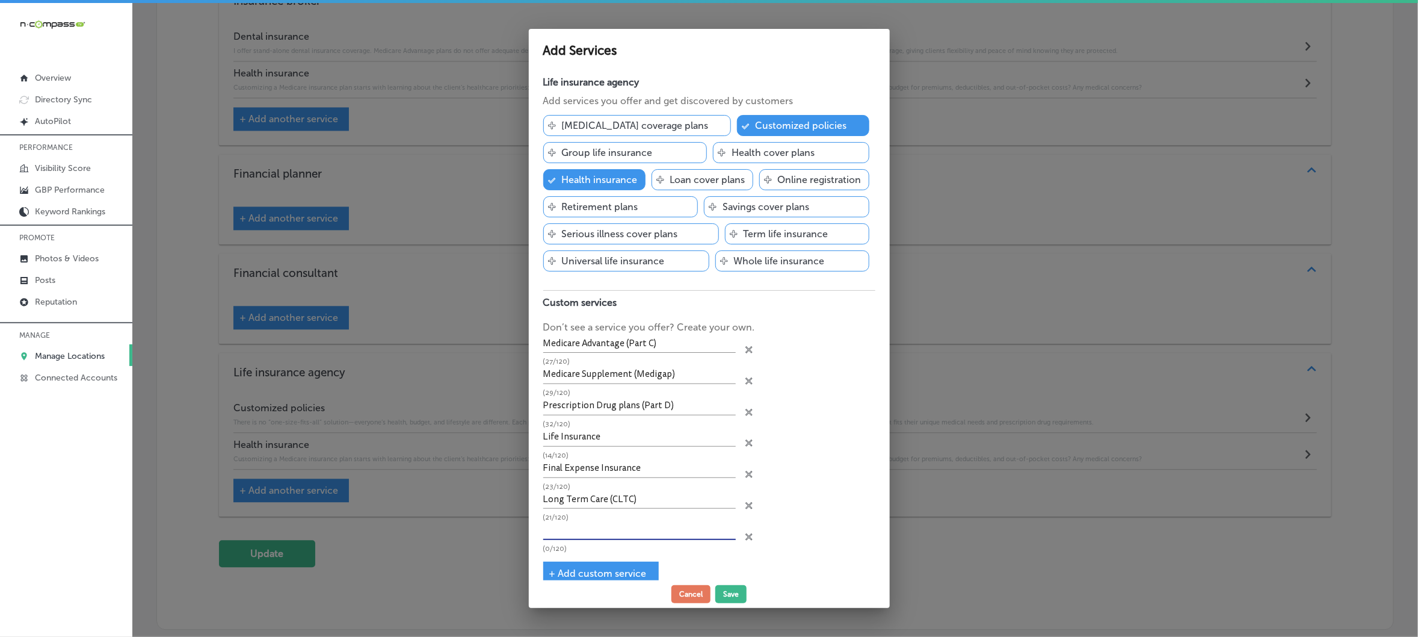
click at [629, 540] on input "text" at bounding box center [639, 530] width 193 height 19
paste input "Fixed Annuities"
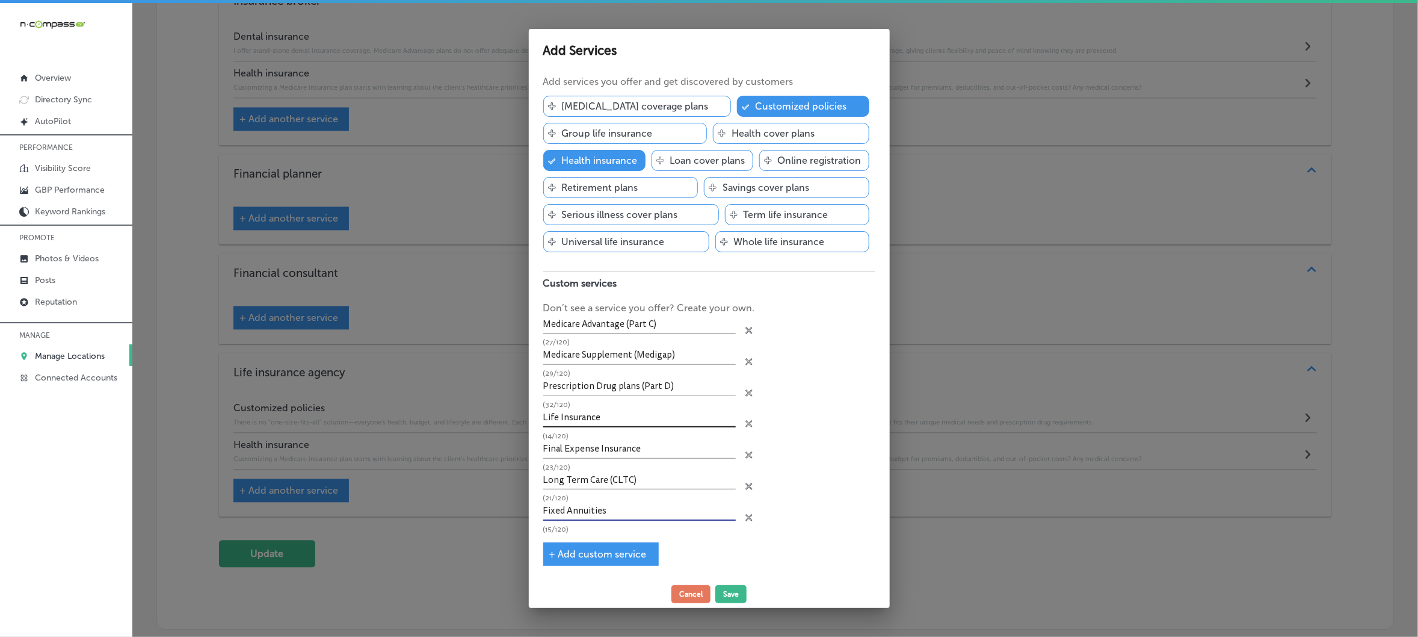
scroll to position [46, 0]
type input "Fixed Annuities"
click at [551, 554] on span "+ Add custom service" at bounding box center [597, 553] width 97 height 11
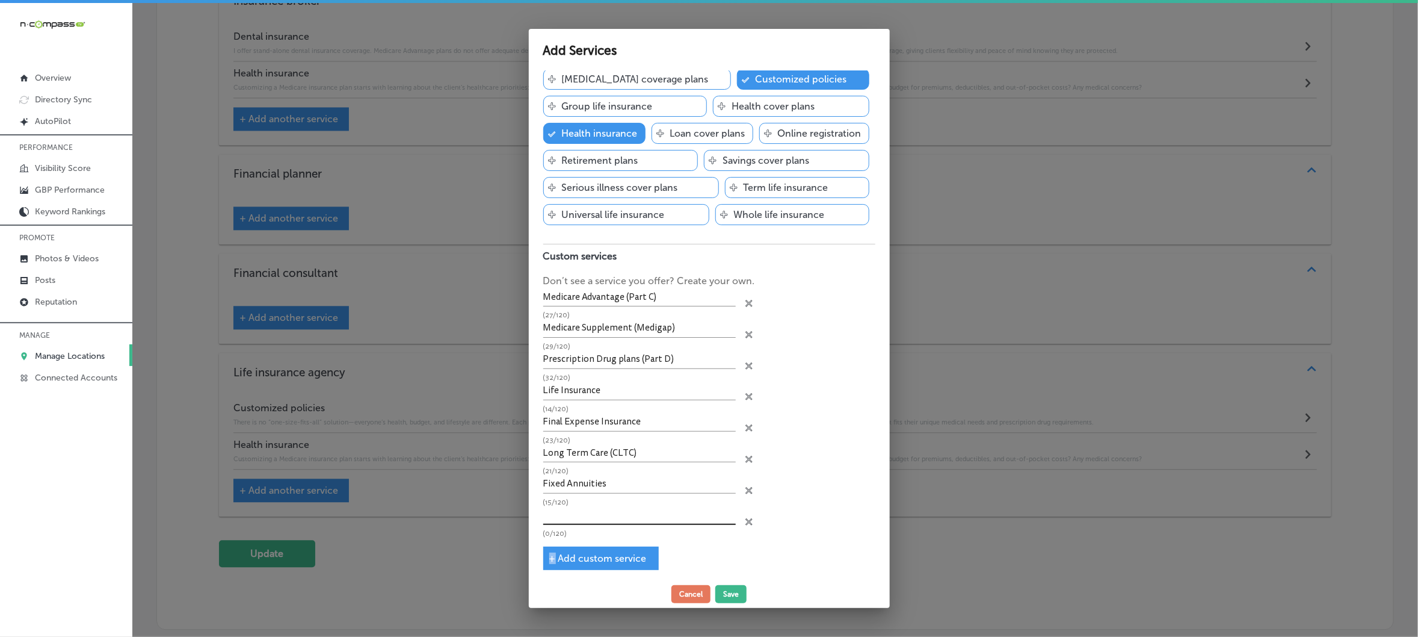
click at [671, 525] on input "text" at bounding box center [639, 515] width 193 height 19
paste input "Travel Insurance Coverage"
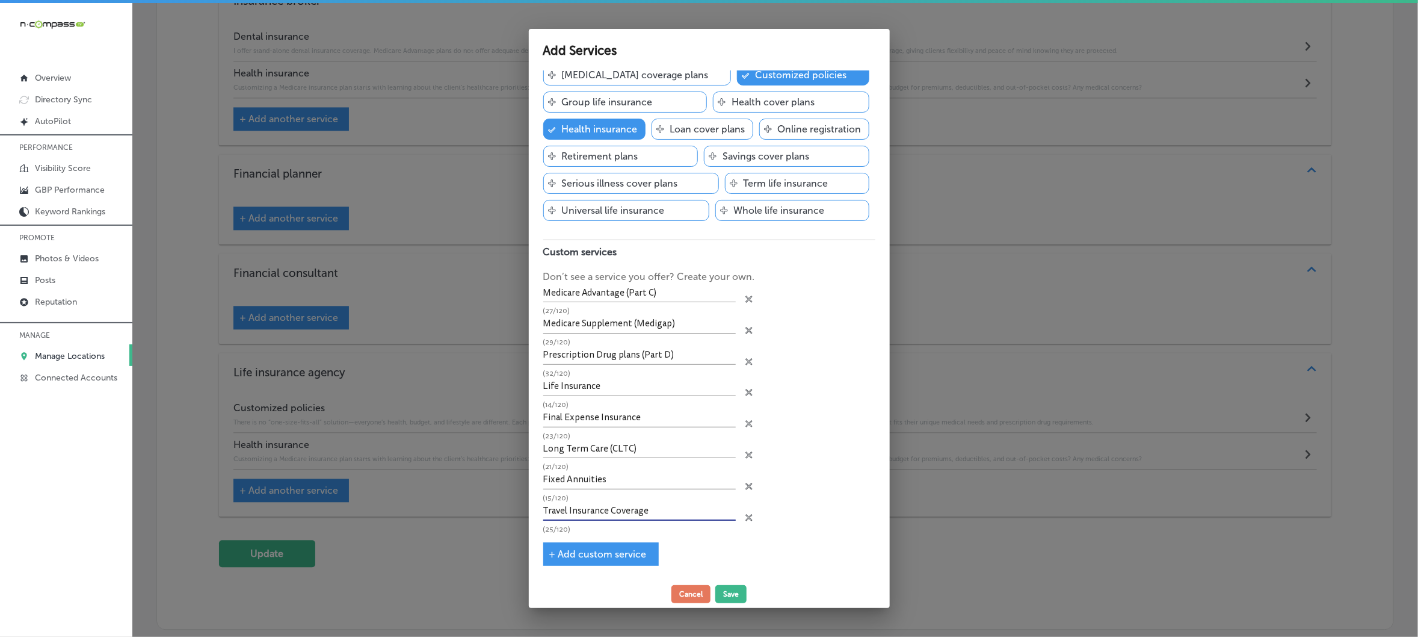
scroll to position [78, 0]
type input "Travel Insurance Coverage"
click at [554, 554] on span "+ Add custom service" at bounding box center [597, 553] width 97 height 11
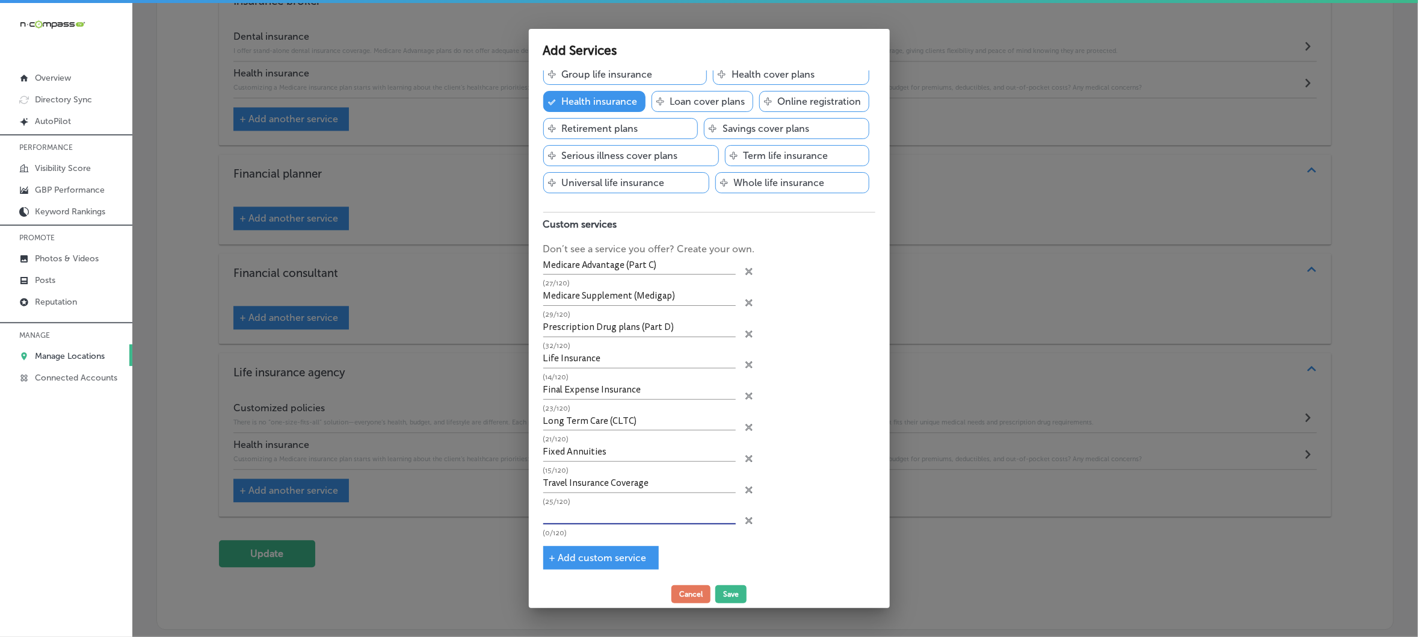
click at [567, 524] on input "text" at bounding box center [639, 514] width 193 height 19
paste input "Consultations (at no charge) - Commissions paid by the insurance company"
type input "Consultations (at no charge) - Commissions paid by the insurance company"
click at [555, 555] on span "+ Add custom service" at bounding box center [597, 554] width 97 height 11
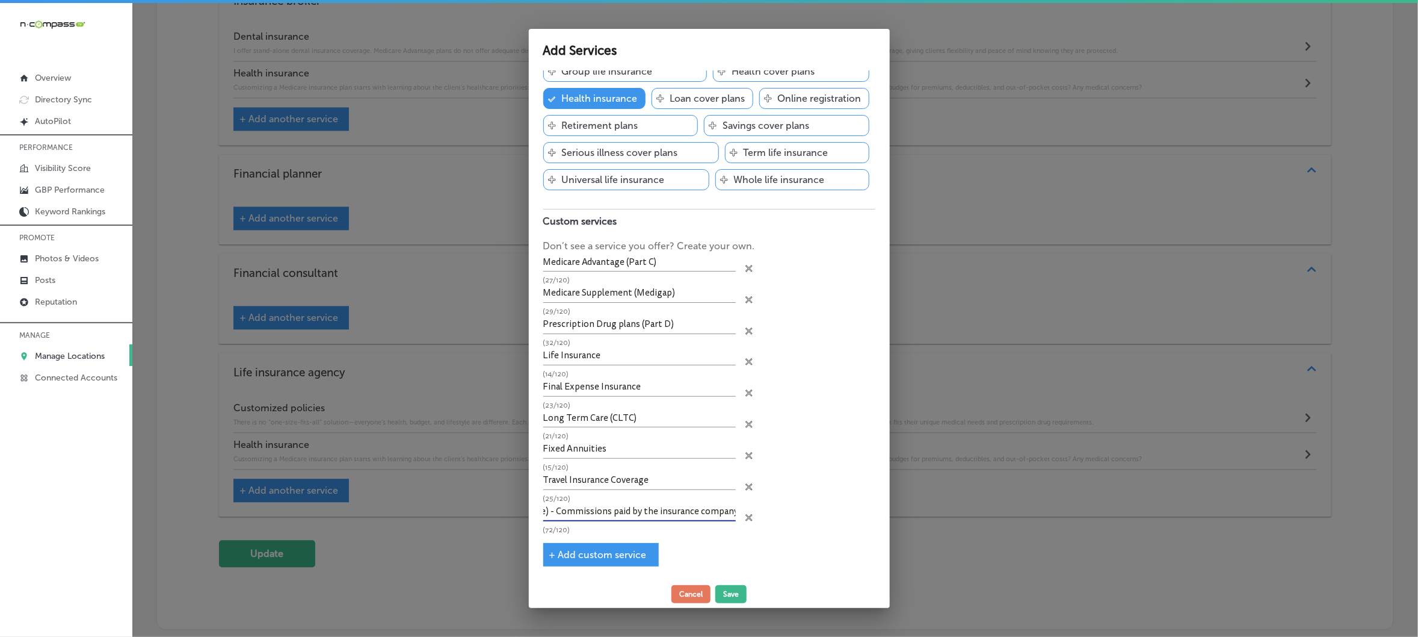
scroll to position [0, 0]
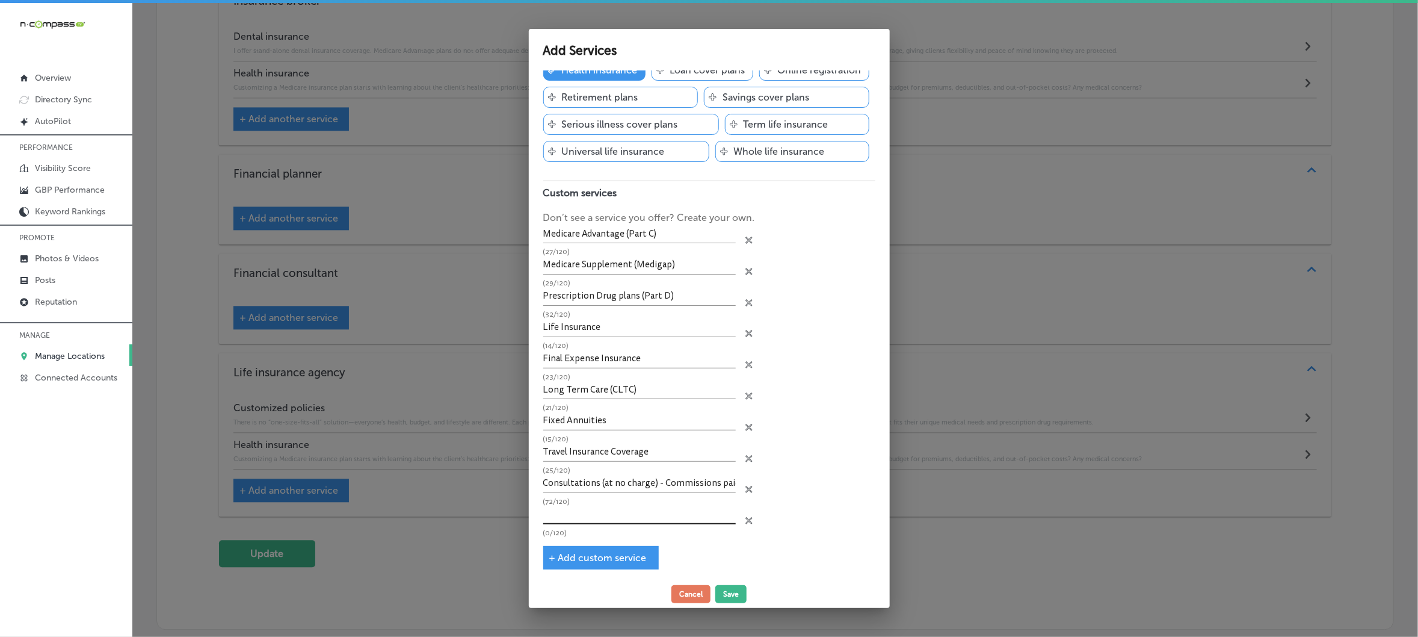
click at [634, 524] on input "text" at bounding box center [639, 514] width 193 height 19
paste input "Enrollment services"
type input "Enrollment services"
click at [555, 549] on span "+ Add custom service" at bounding box center [597, 554] width 97 height 11
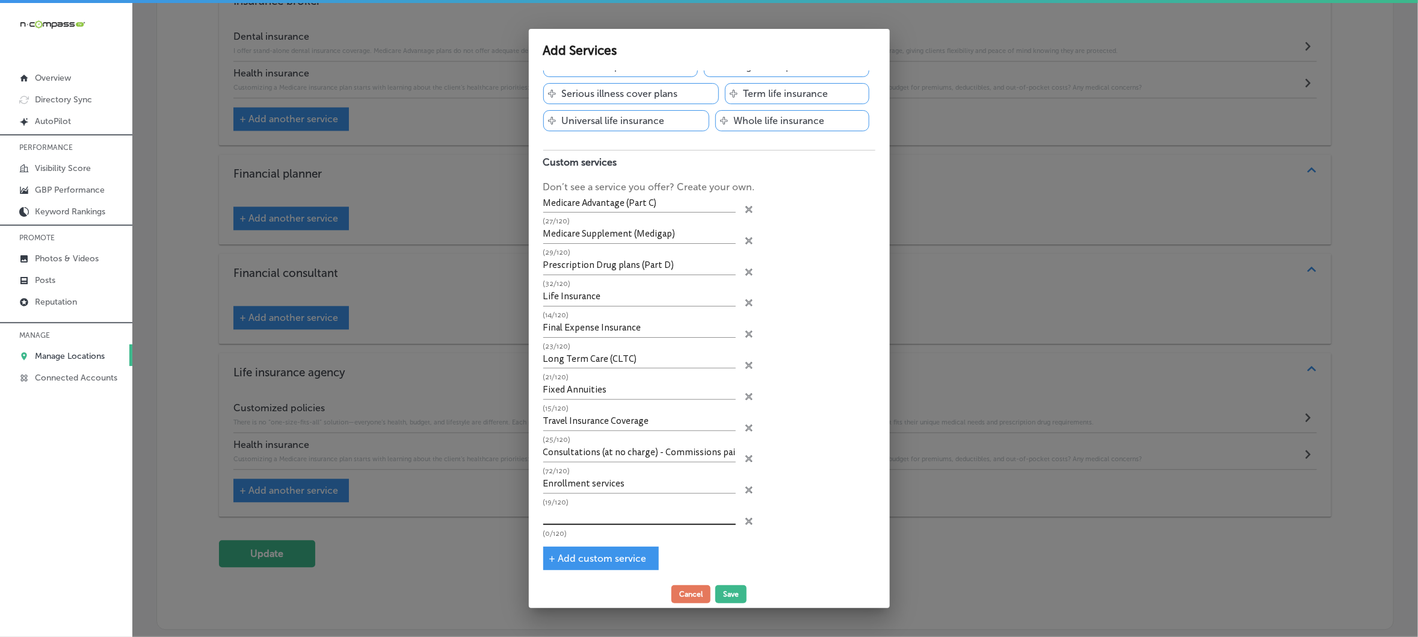
click at [612, 525] on input "text" at bounding box center [639, 515] width 193 height 19
paste input "Medicare Insurance Specialist, Client Education and Advocacy"
type input "Medicare Insurance Specialist, Client Education and Advocacy"
click at [743, 596] on button "Save" at bounding box center [731, 594] width 31 height 18
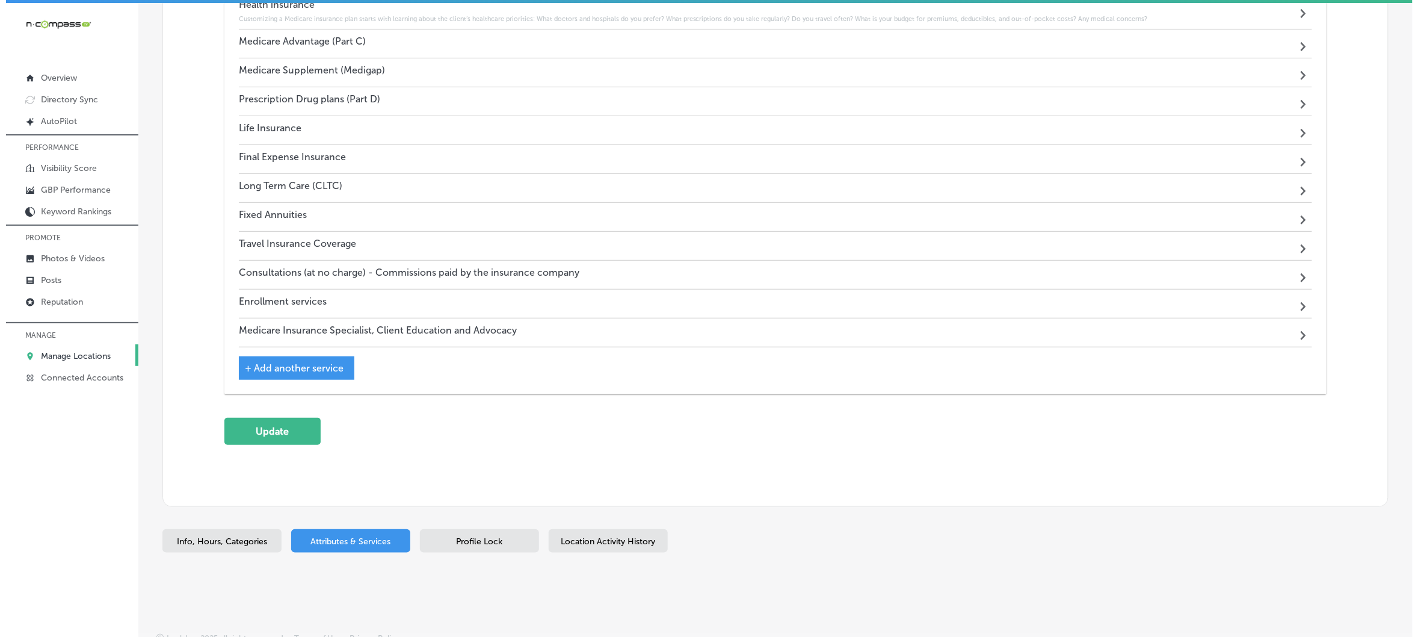
scroll to position [2054, 0]
click at [277, 432] on button "Update" at bounding box center [266, 430] width 96 height 27
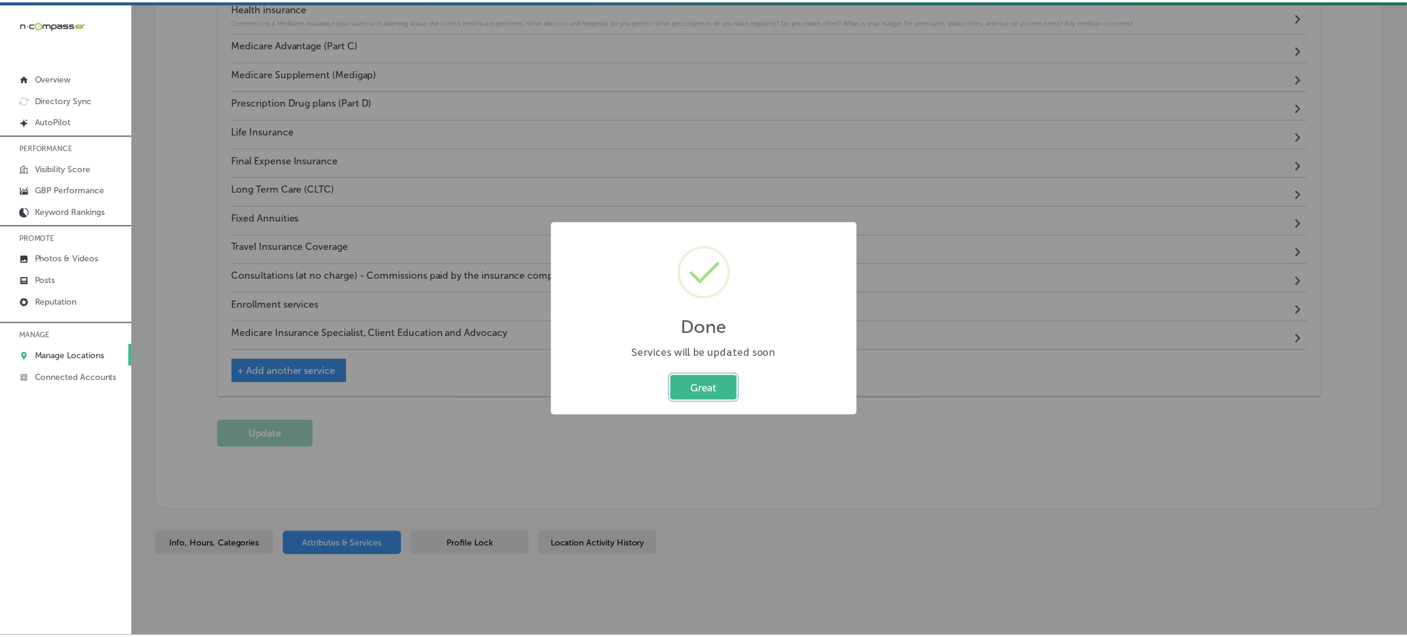
scroll to position [2058, 0]
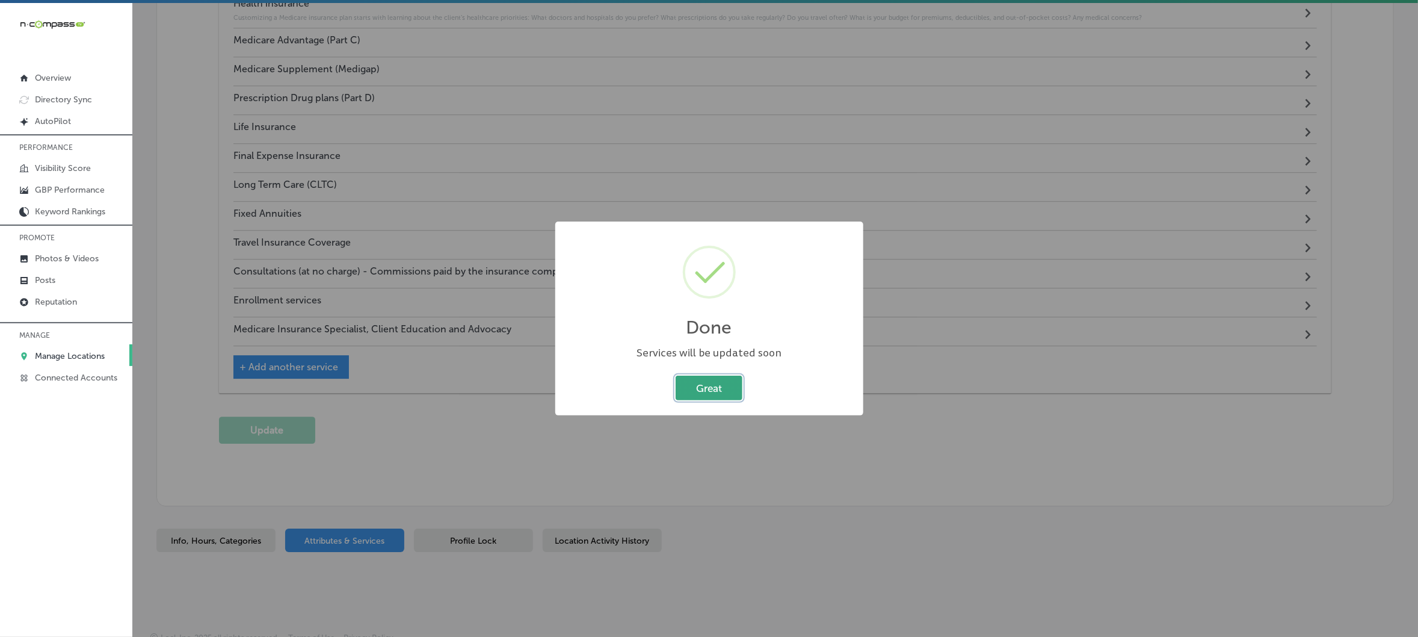
click at [719, 395] on button "Great" at bounding box center [709, 388] width 67 height 25
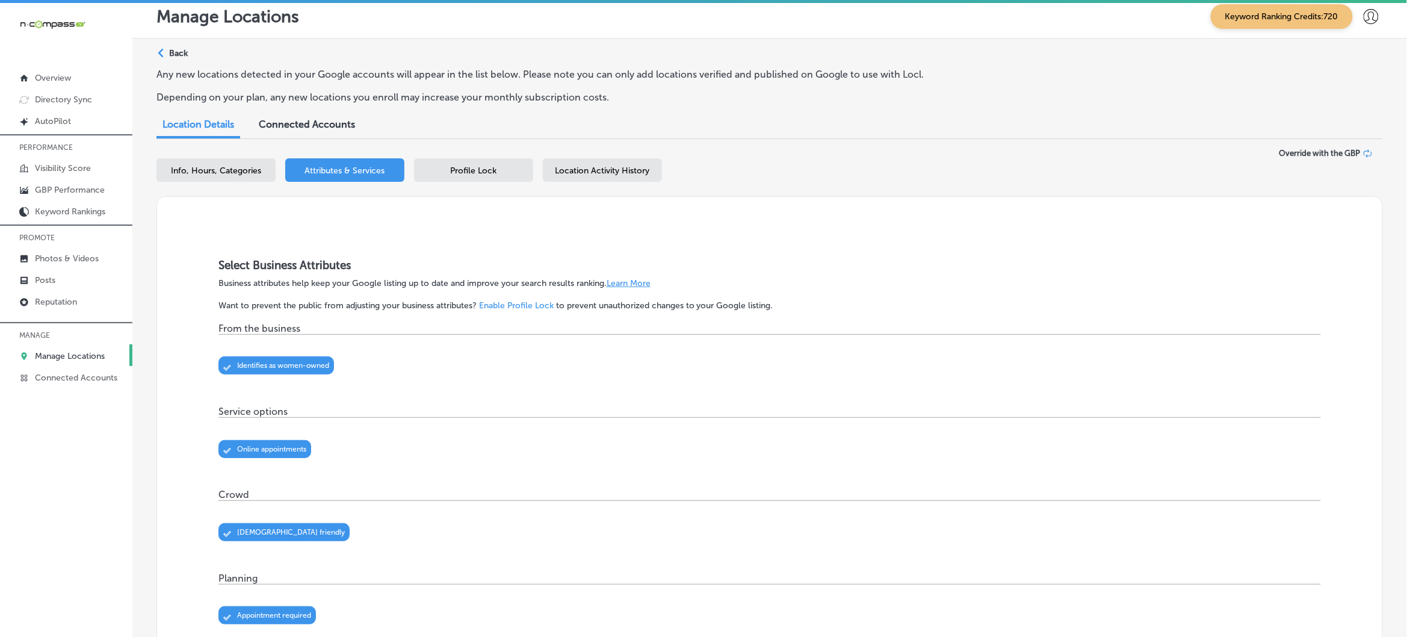
scroll to position [0, 0]
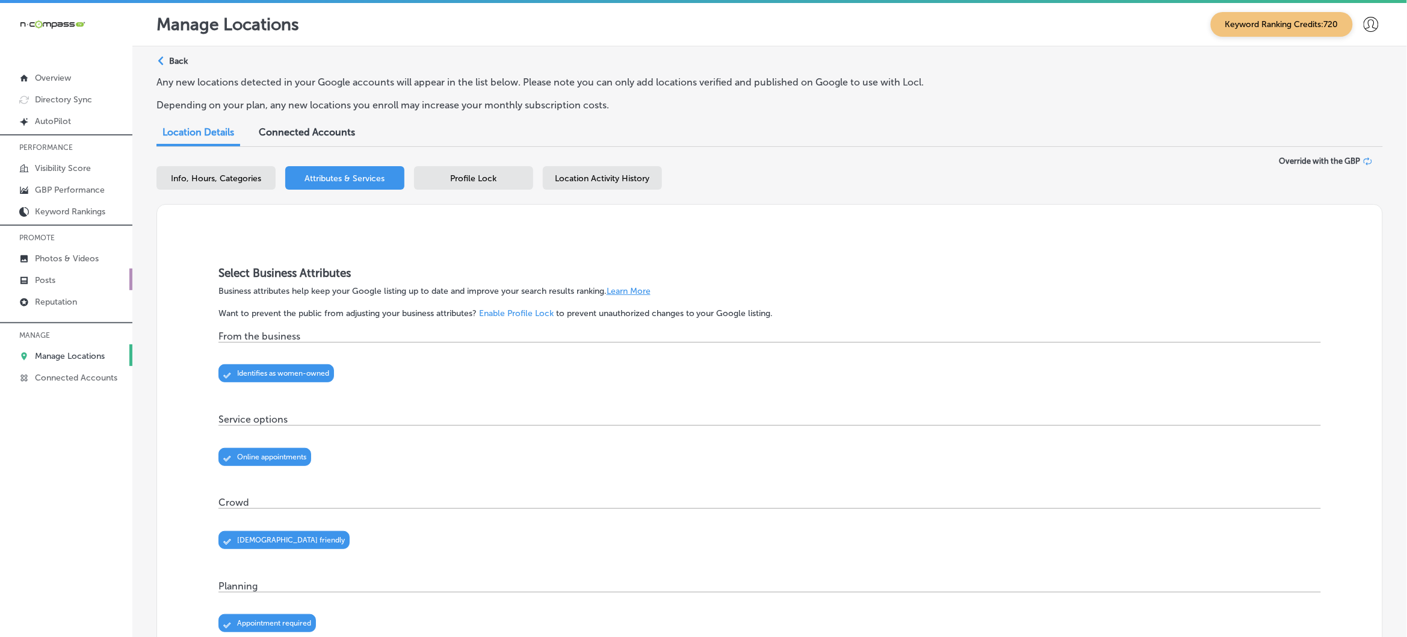
click at [46, 280] on p "Posts" at bounding box center [45, 280] width 20 height 10
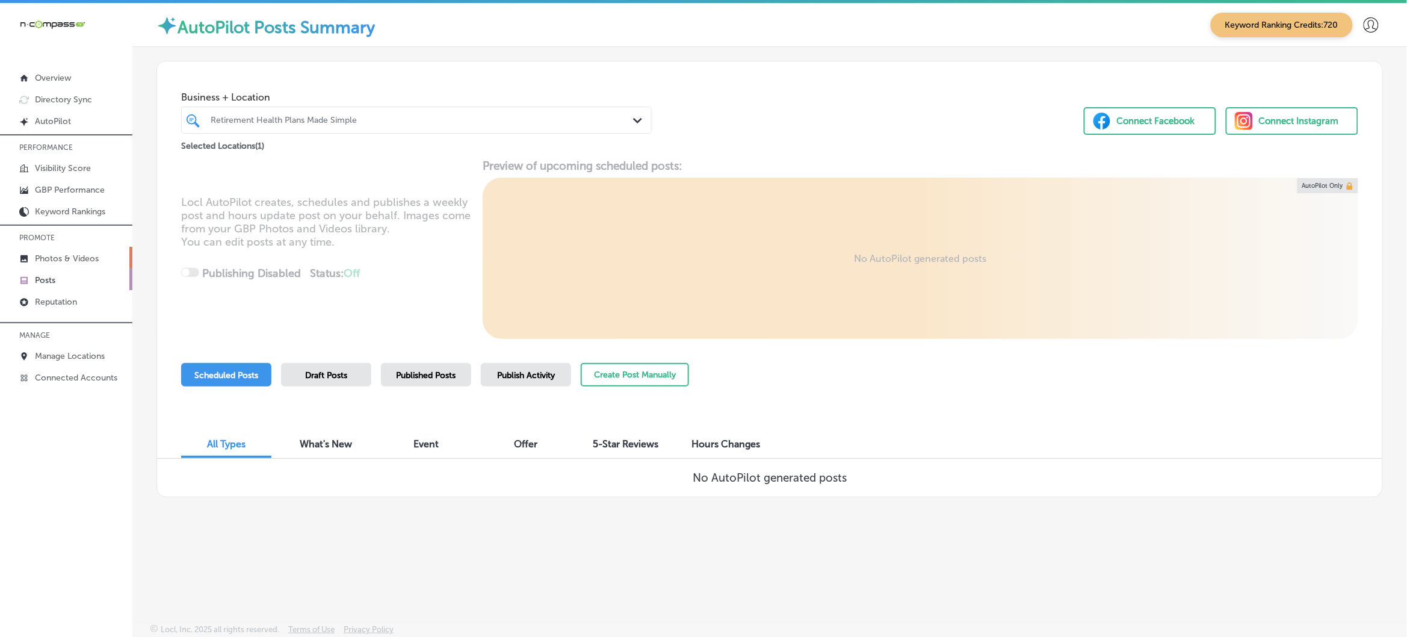
click at [67, 257] on p "Photos & Videos" at bounding box center [67, 258] width 64 height 10
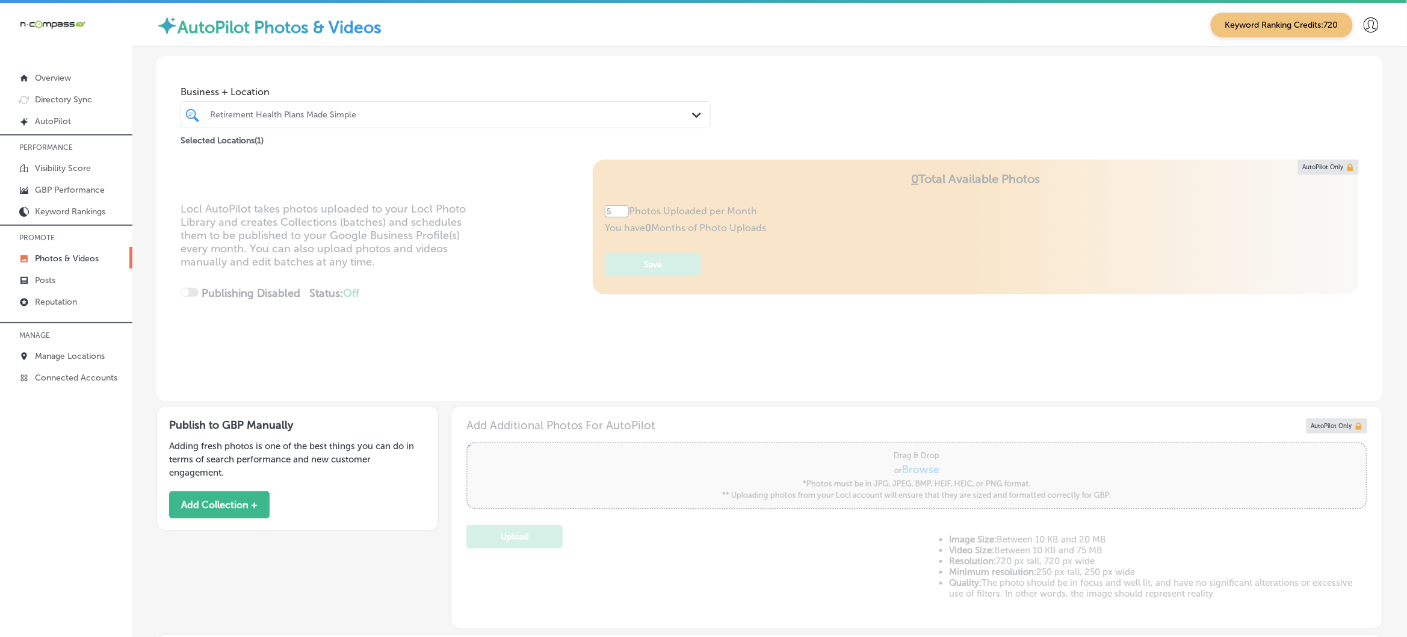
click at [361, 113] on div "Retirement Health Plans Made Simple" at bounding box center [451, 115] width 483 height 10
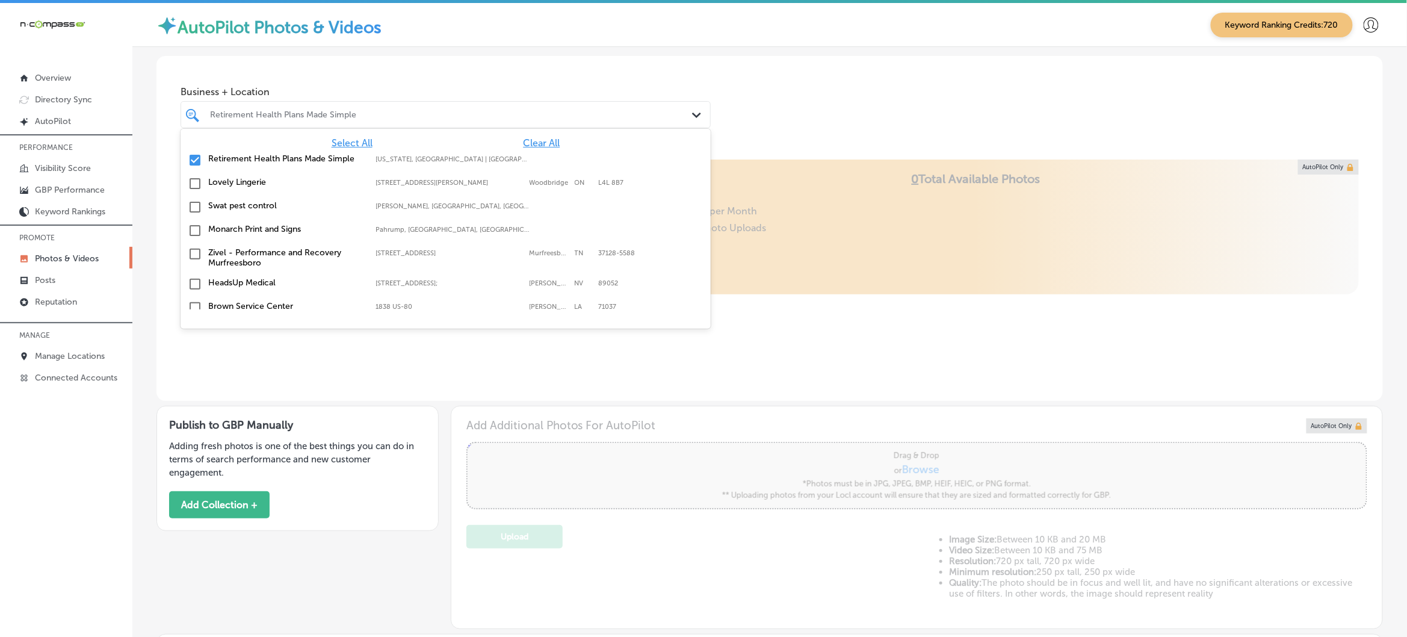
click at [530, 143] on span "Clear All" at bounding box center [541, 142] width 37 height 11
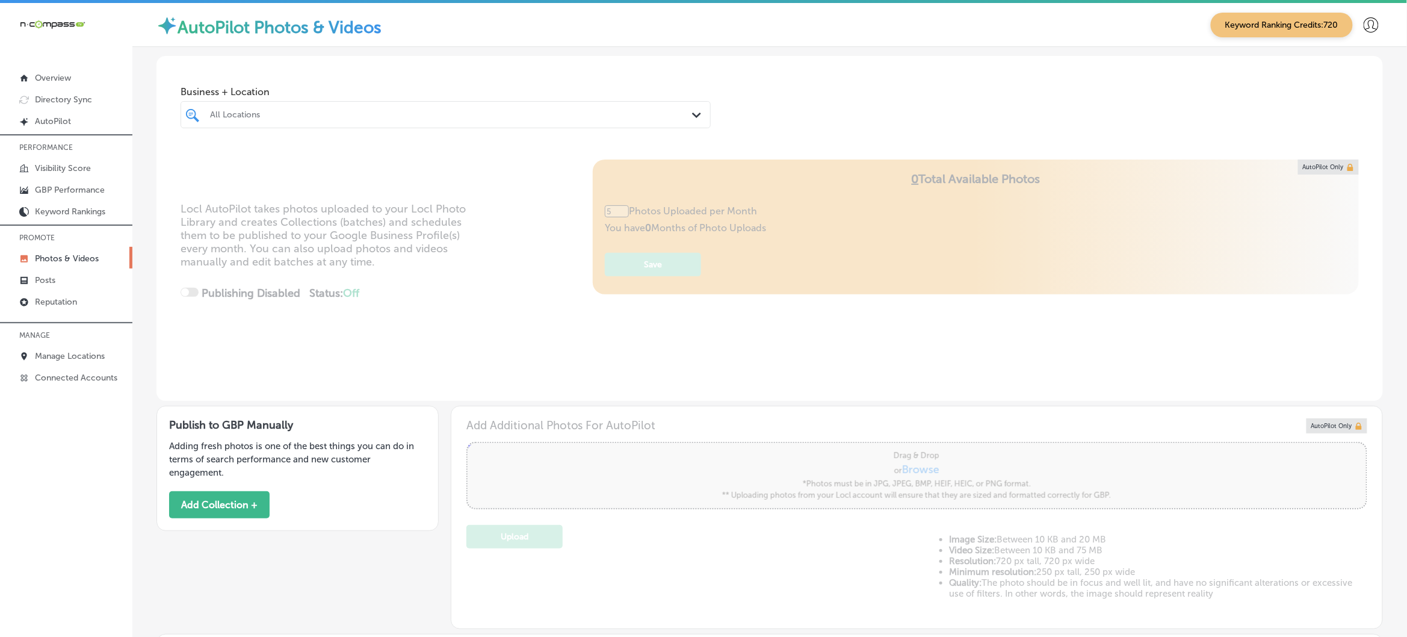
type input "0"
